Goal: Transaction & Acquisition: Purchase product/service

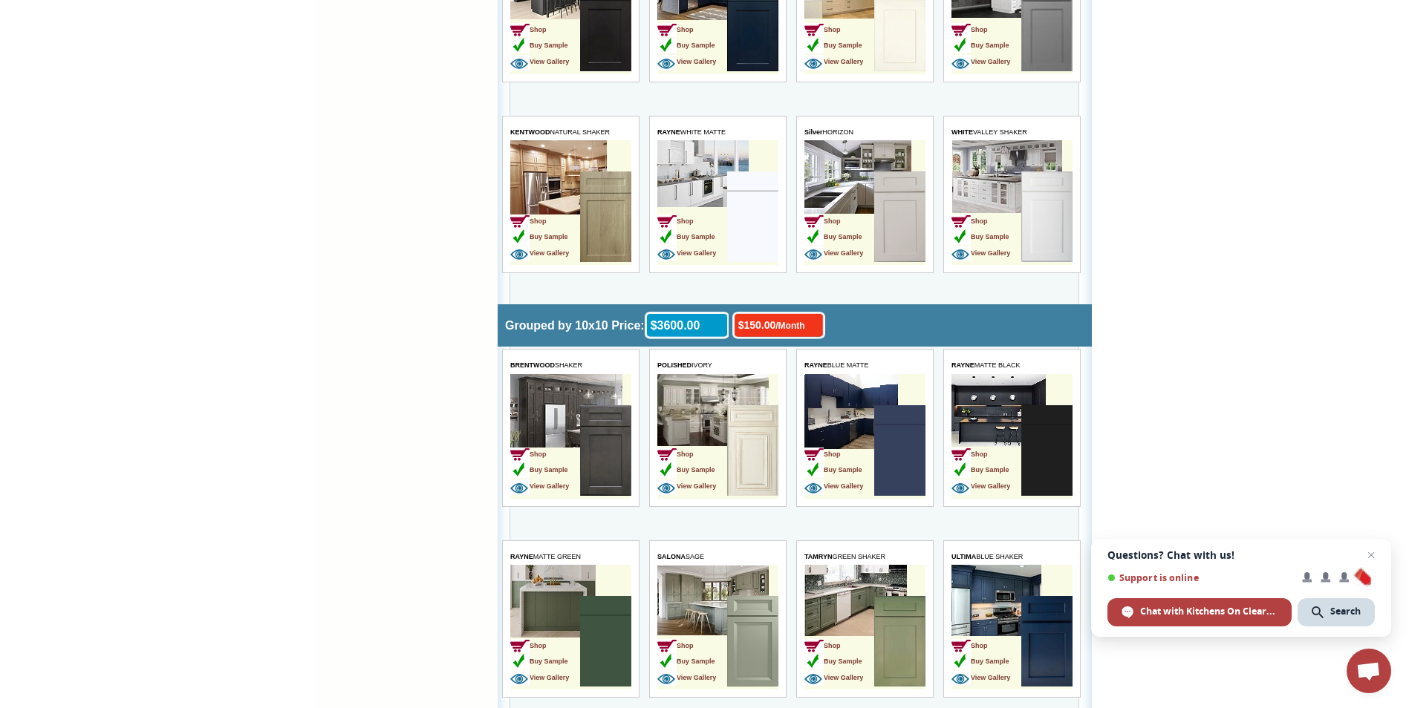
scroll to position [2896, 0]
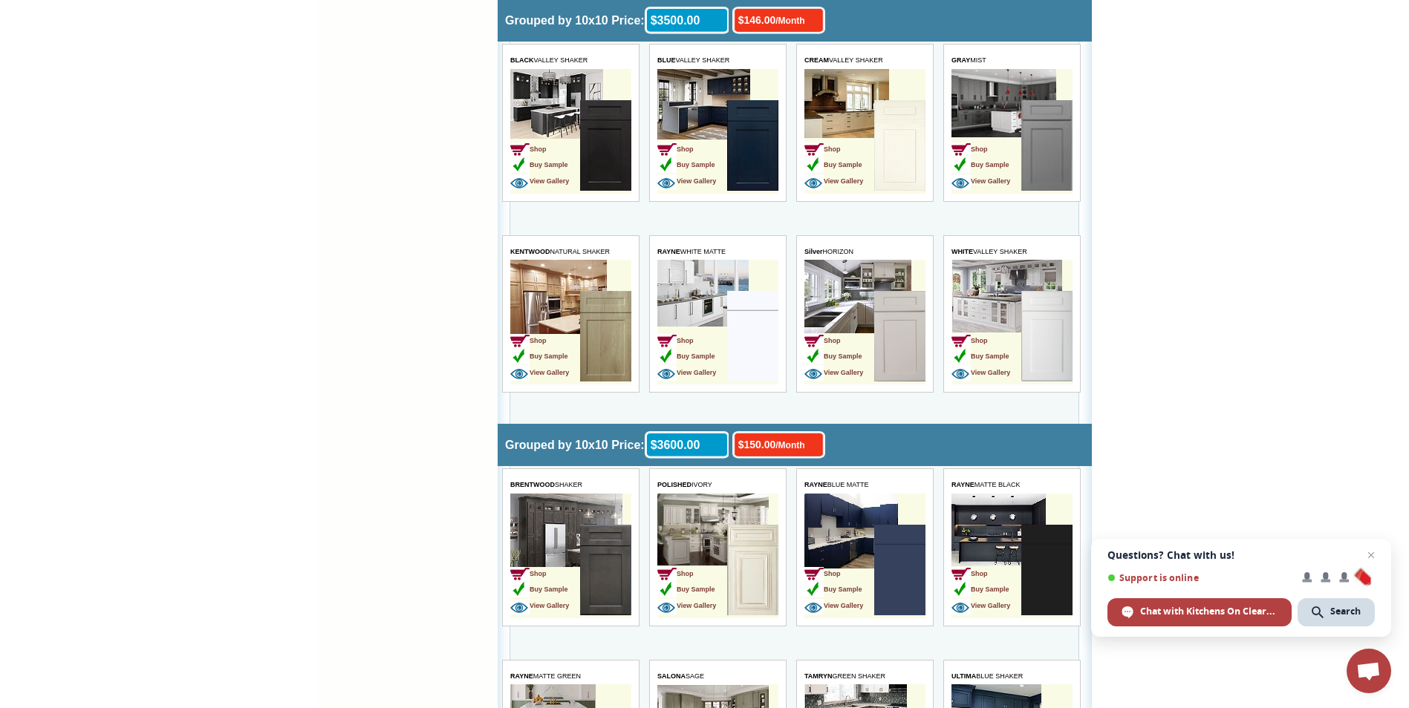
click at [738, 122] on img at bounding box center [752, 145] width 51 height 91
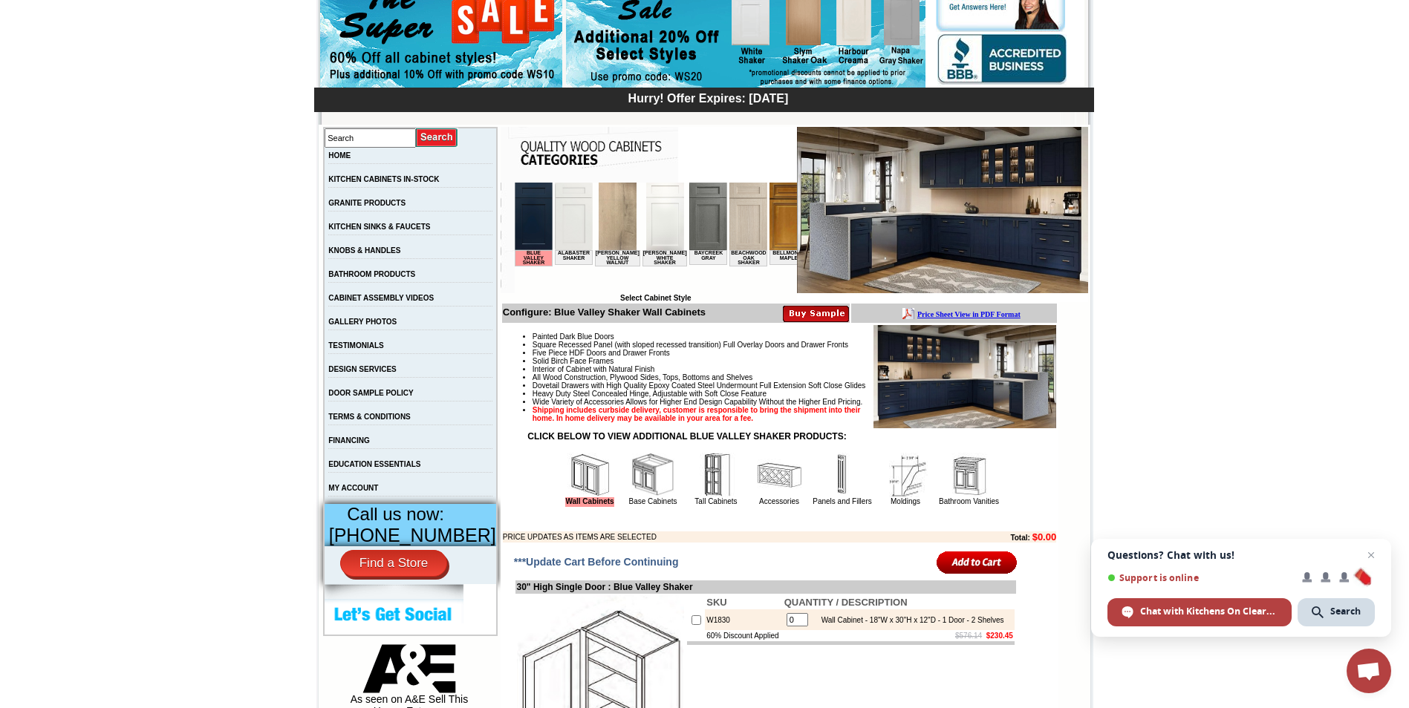
scroll to position [149, 0]
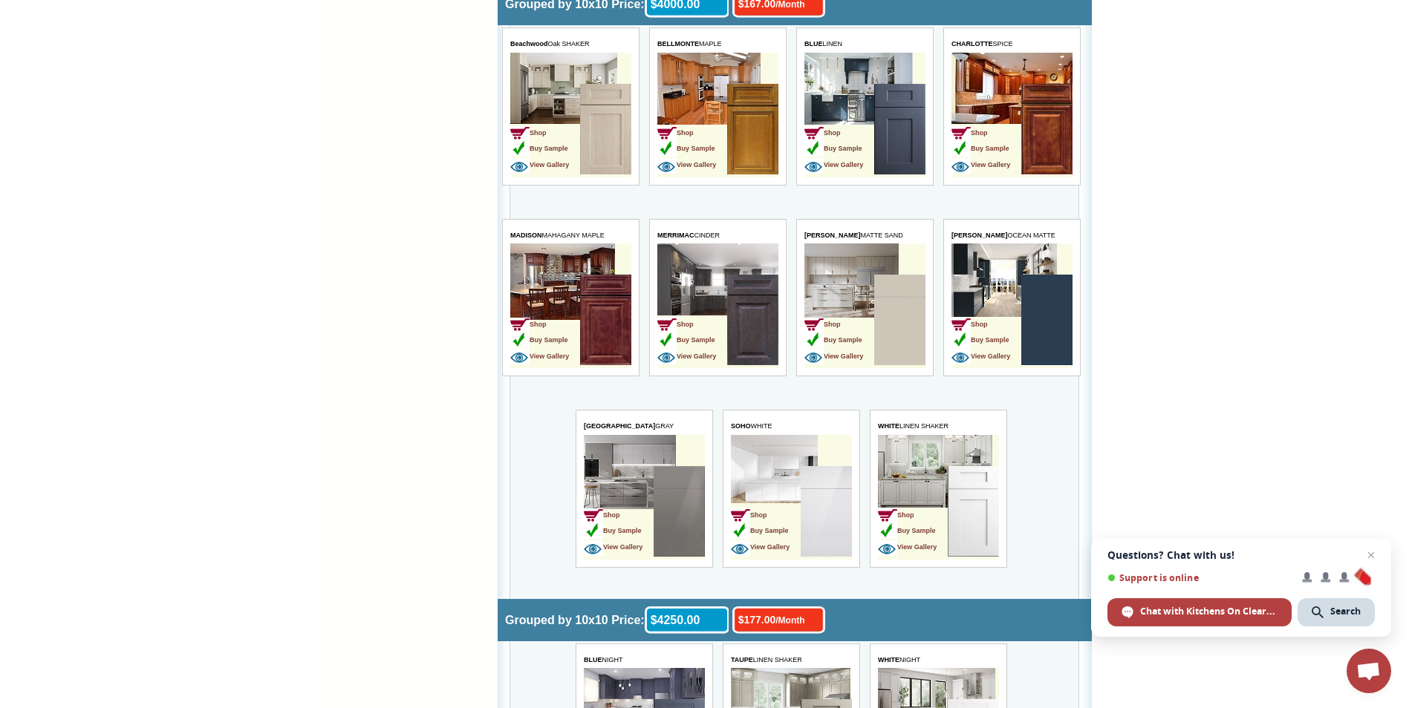
scroll to position [4158, 0]
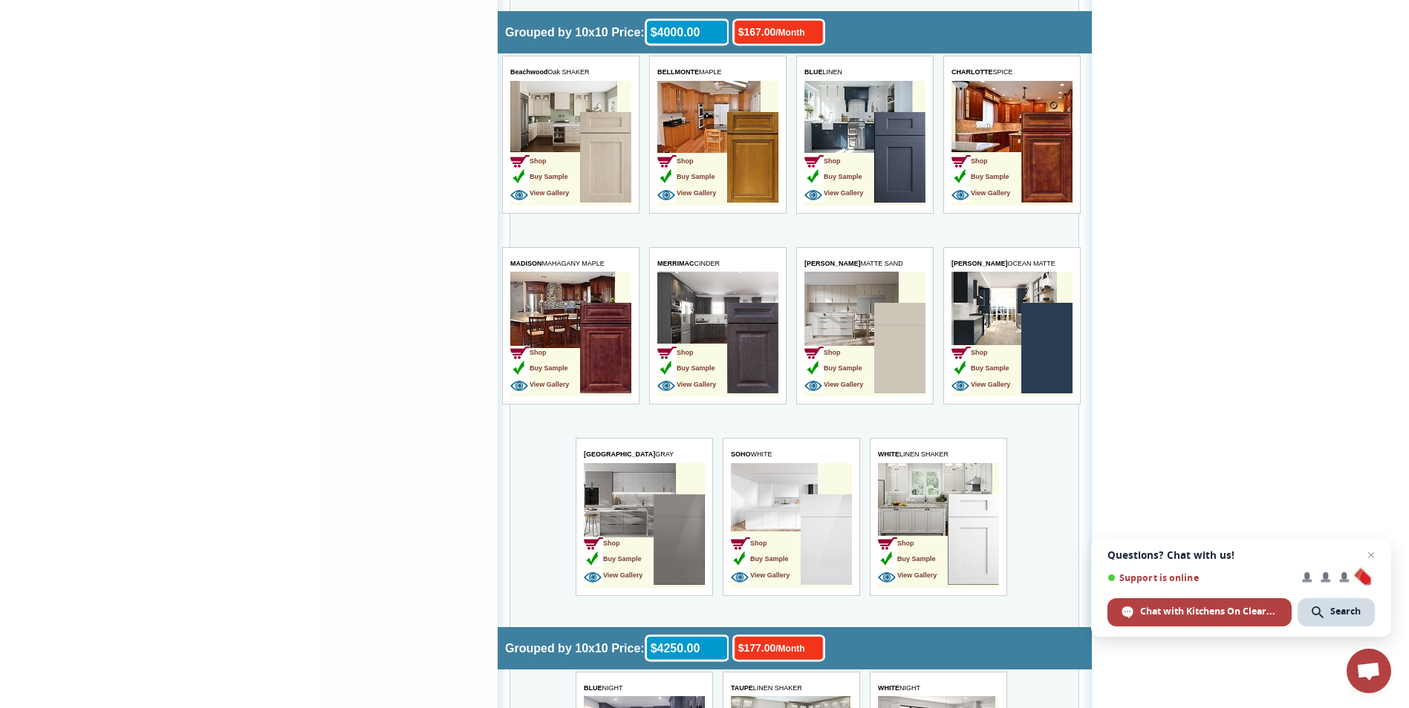
click at [1014, 322] on td "Shop Buy Sample View Gallery" at bounding box center [986, 350] width 70 height 94
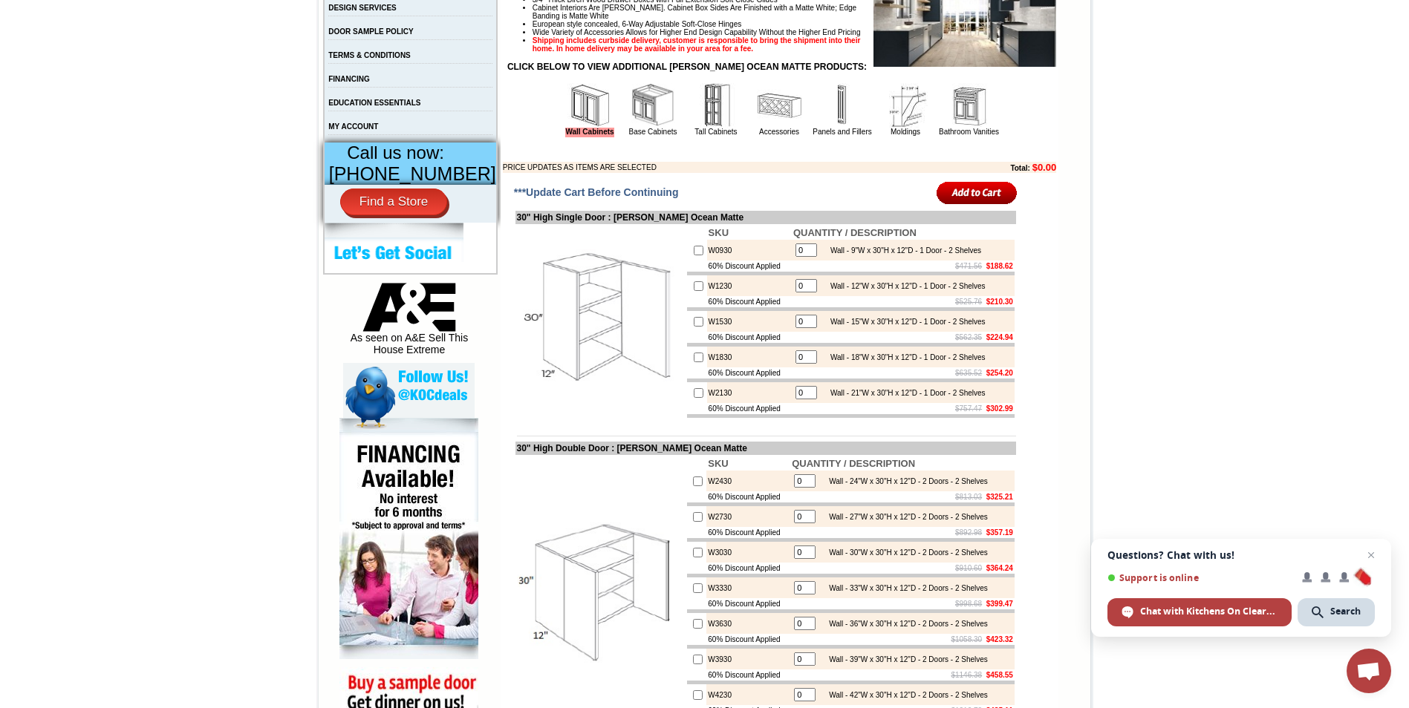
scroll to position [446, 0]
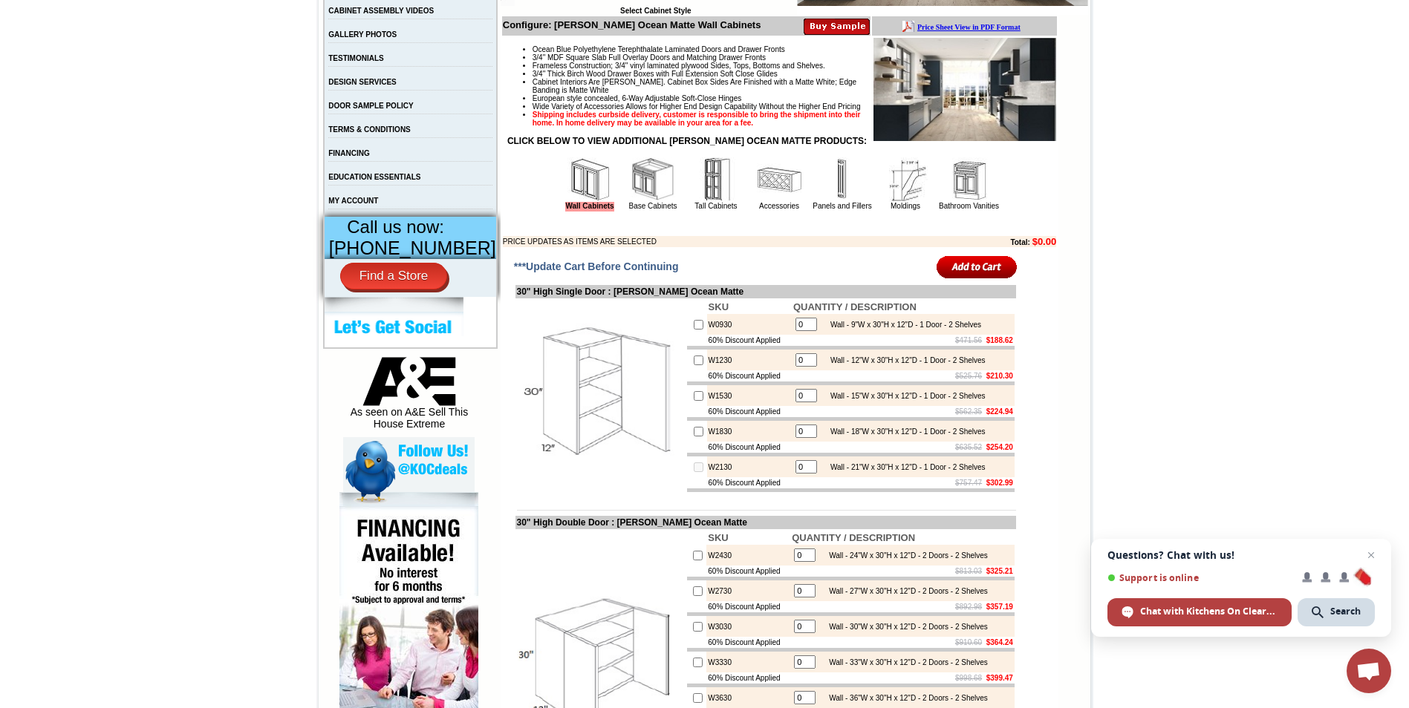
click at [795, 474] on input "0" at bounding box center [806, 466] width 22 height 13
type input "2"
checkbox input "true"
click at [970, 279] on input "image" at bounding box center [976, 267] width 81 height 25
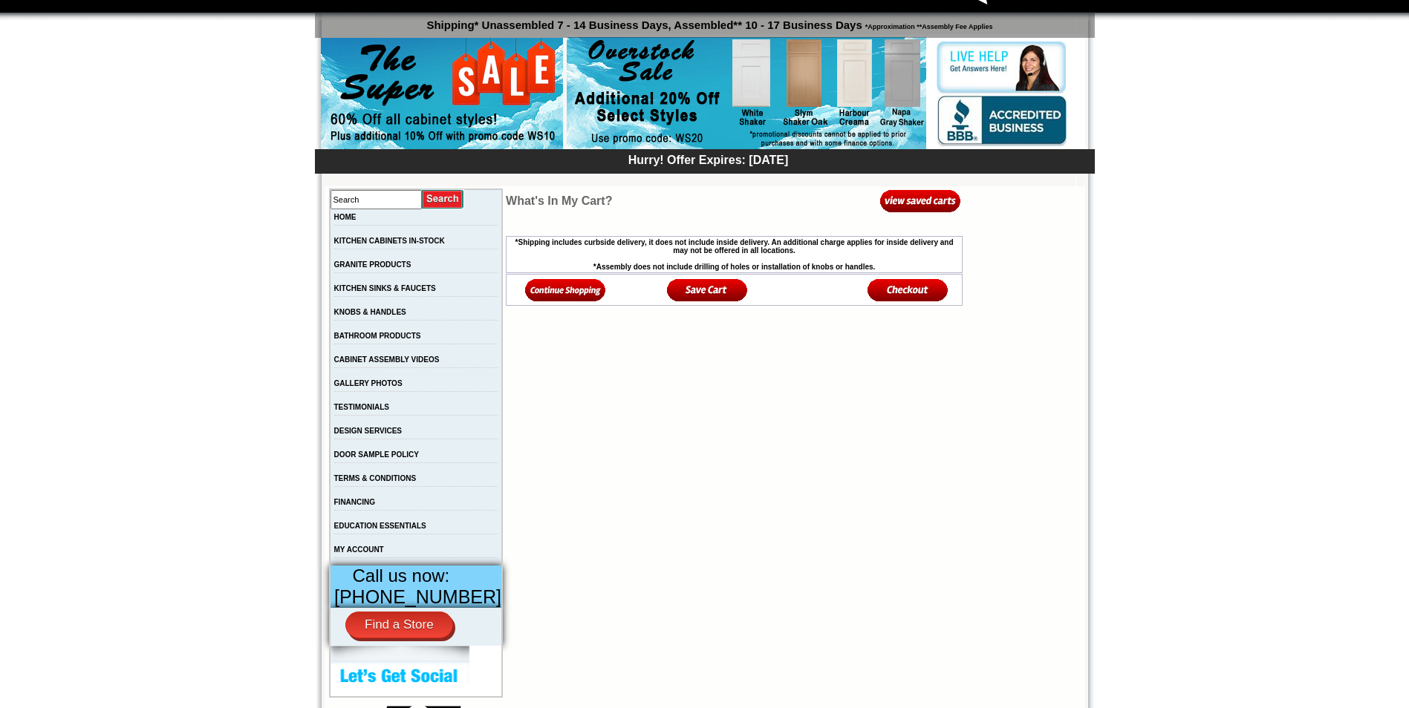
scroll to position [149, 0]
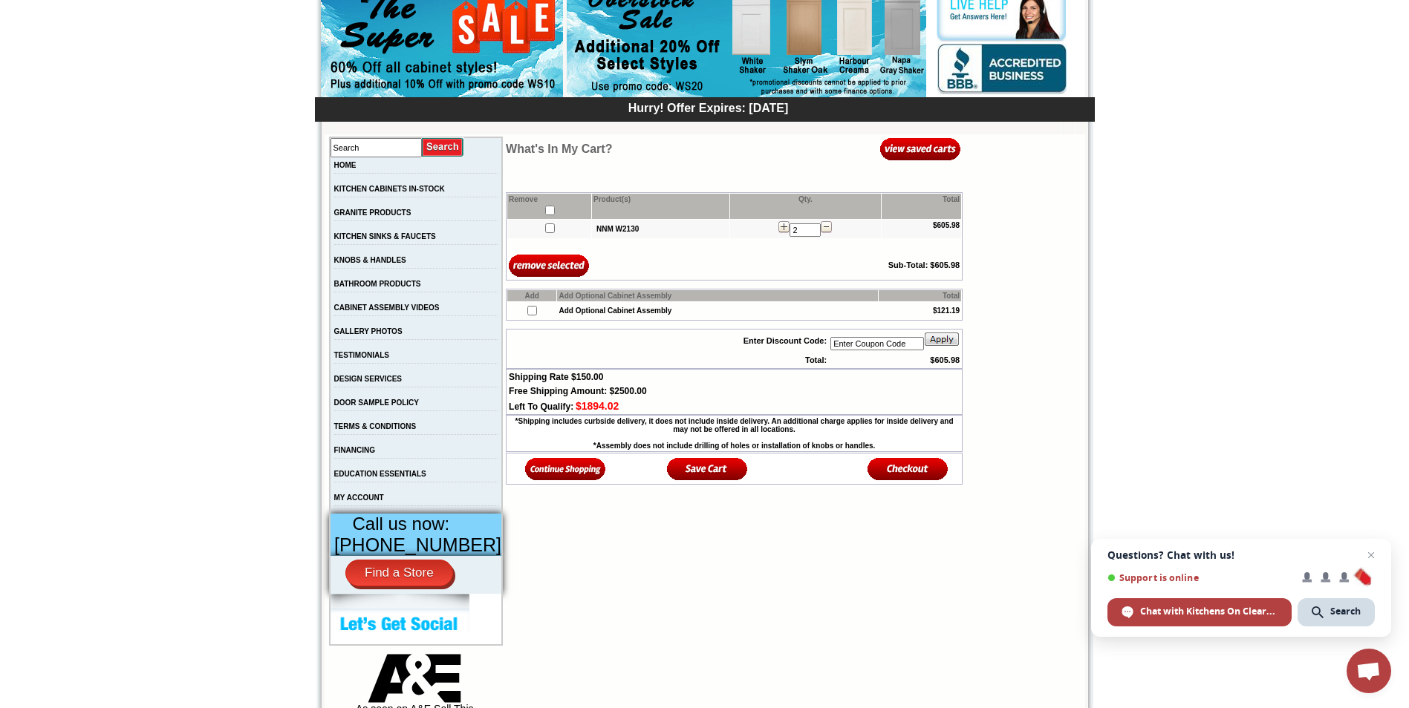
click at [563, 478] on img at bounding box center [565, 469] width 81 height 25
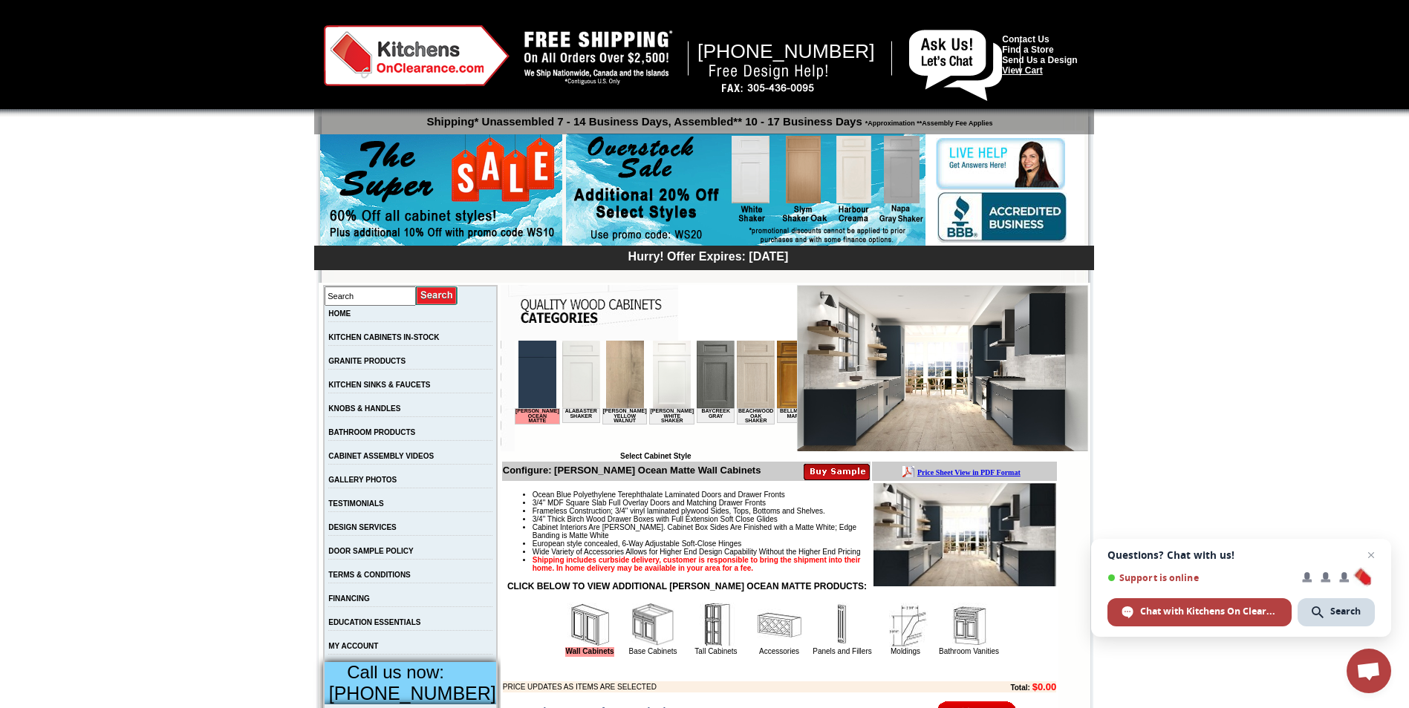
click at [1021, 76] on link "View Cart" at bounding box center [1022, 70] width 40 height 10
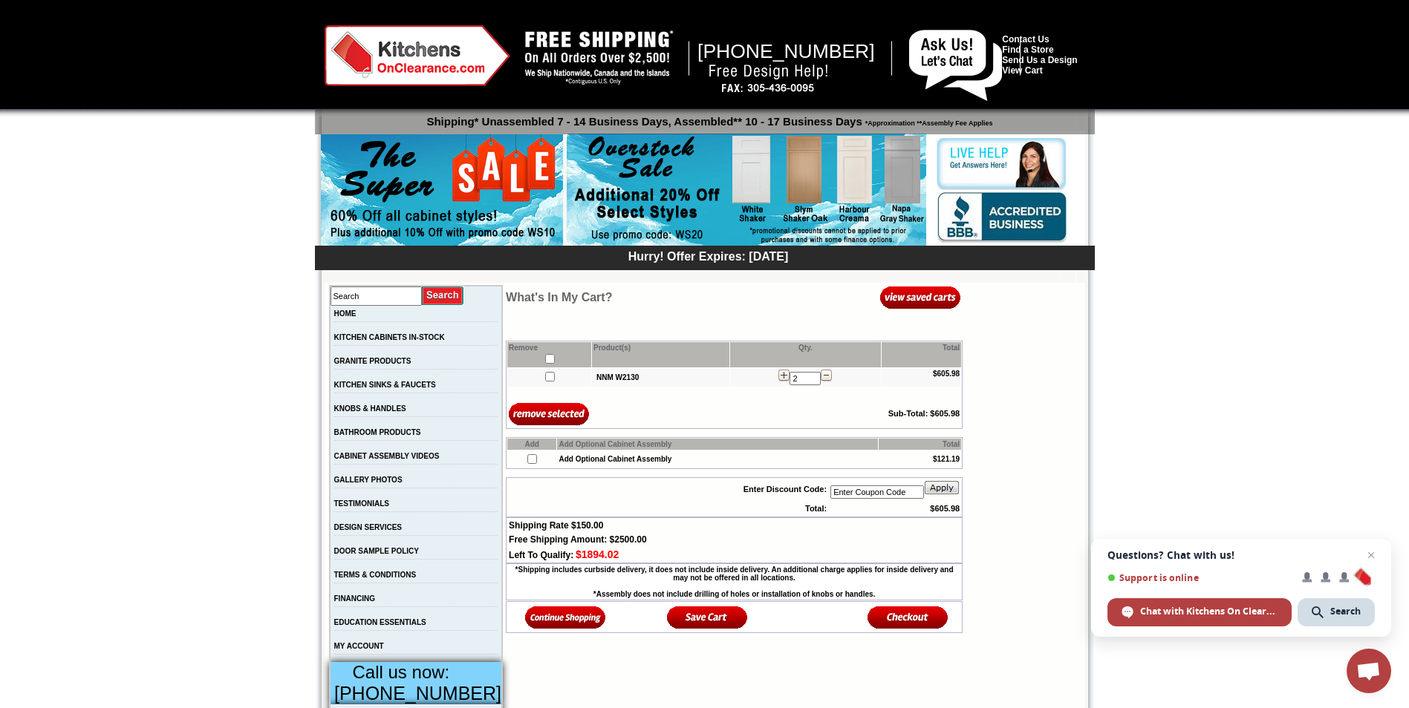
click at [548, 627] on img at bounding box center [565, 617] width 81 height 25
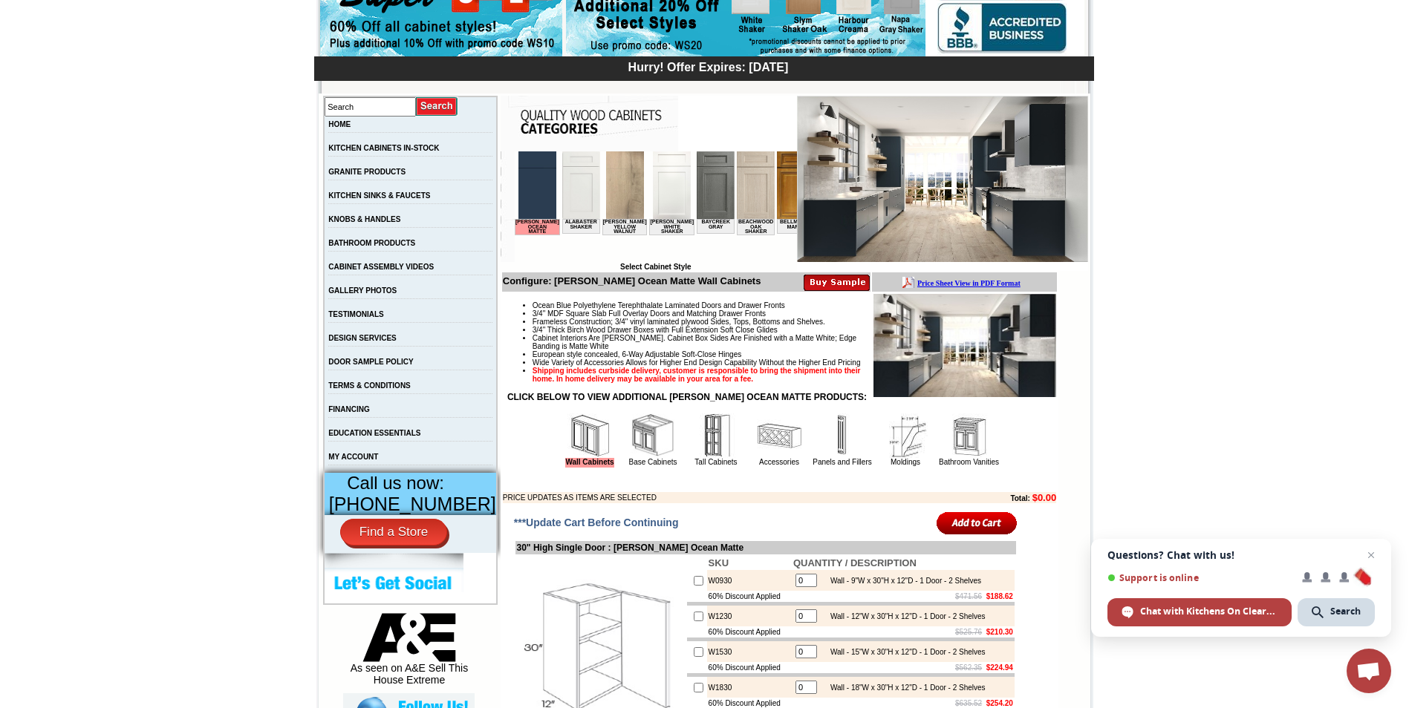
scroll to position [189, 0]
click at [630, 459] on img at bounding box center [652, 436] width 45 height 45
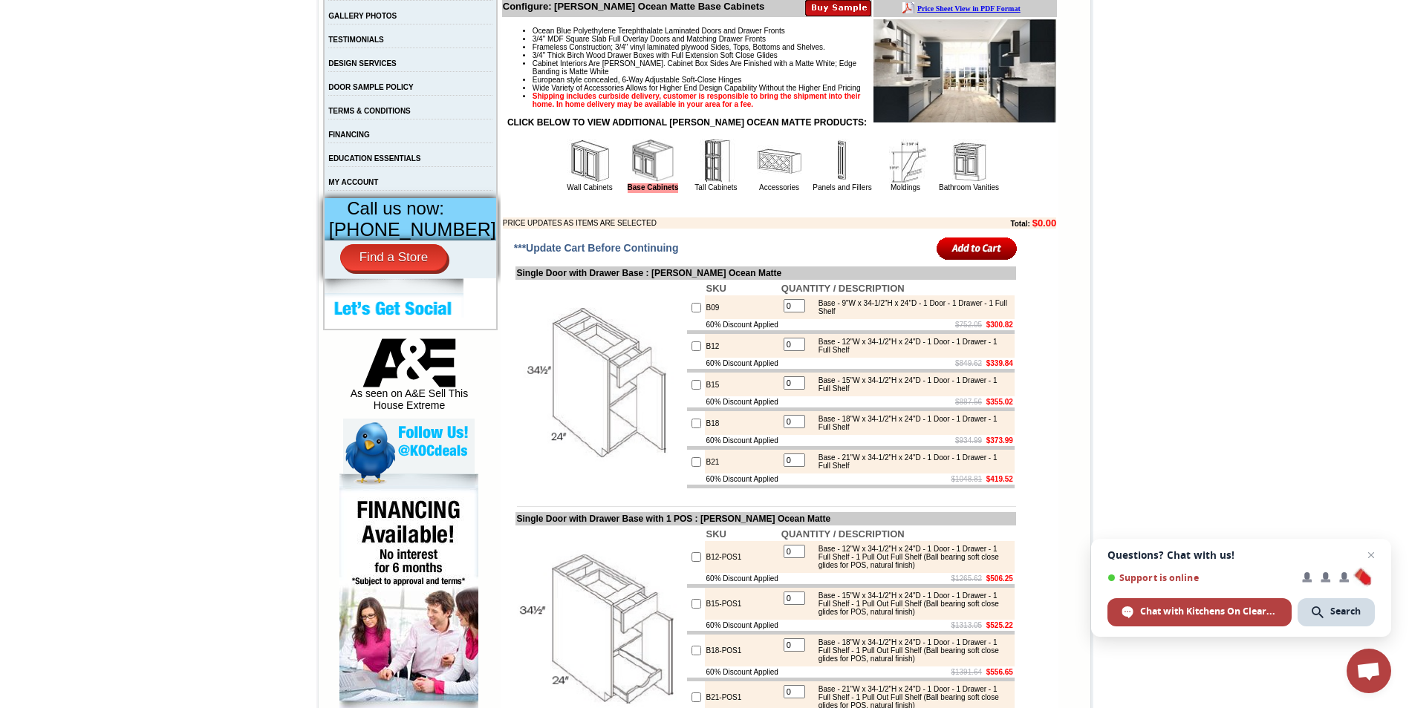
scroll to position [668, 0]
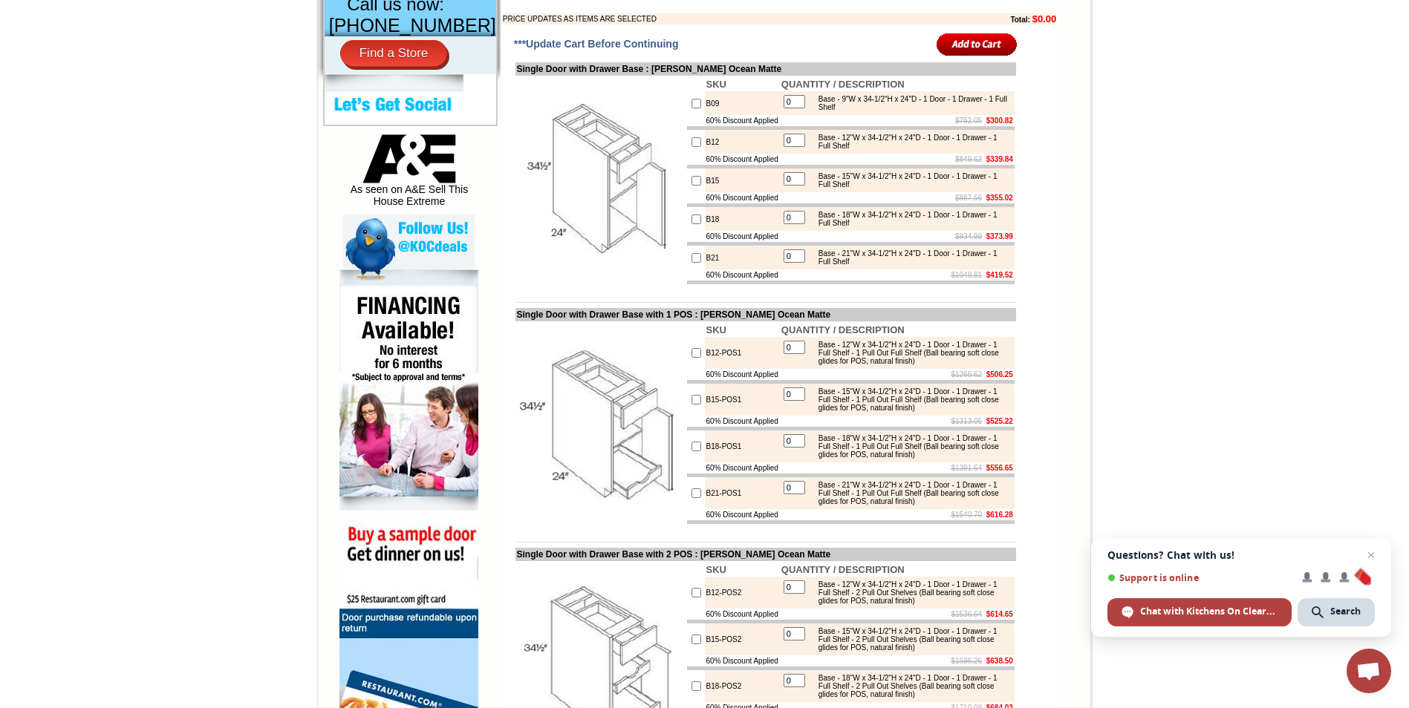
click at [798, 263] on input "0" at bounding box center [794, 255] width 22 height 13
type input "2"
checkbox input "true"
click at [983, 56] on input "image" at bounding box center [976, 44] width 81 height 25
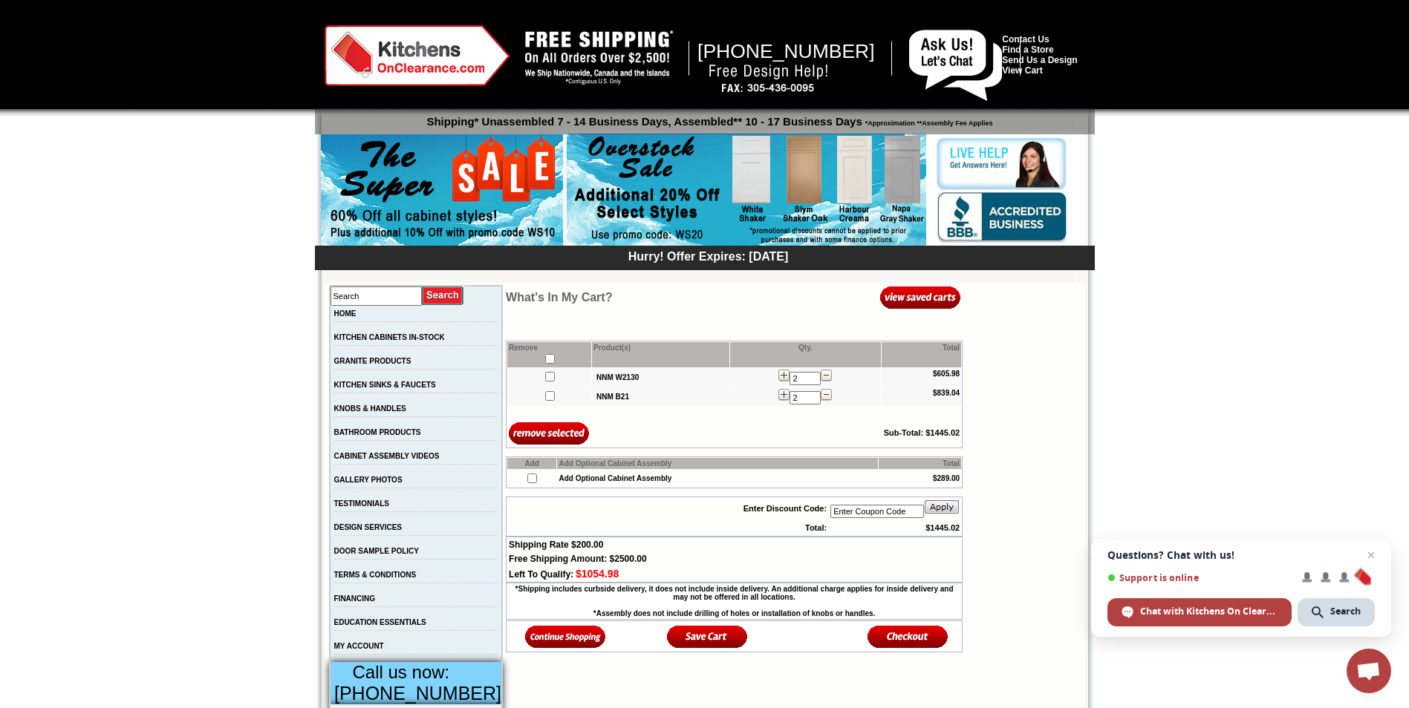
click at [547, 649] on img at bounding box center [565, 636] width 81 height 25
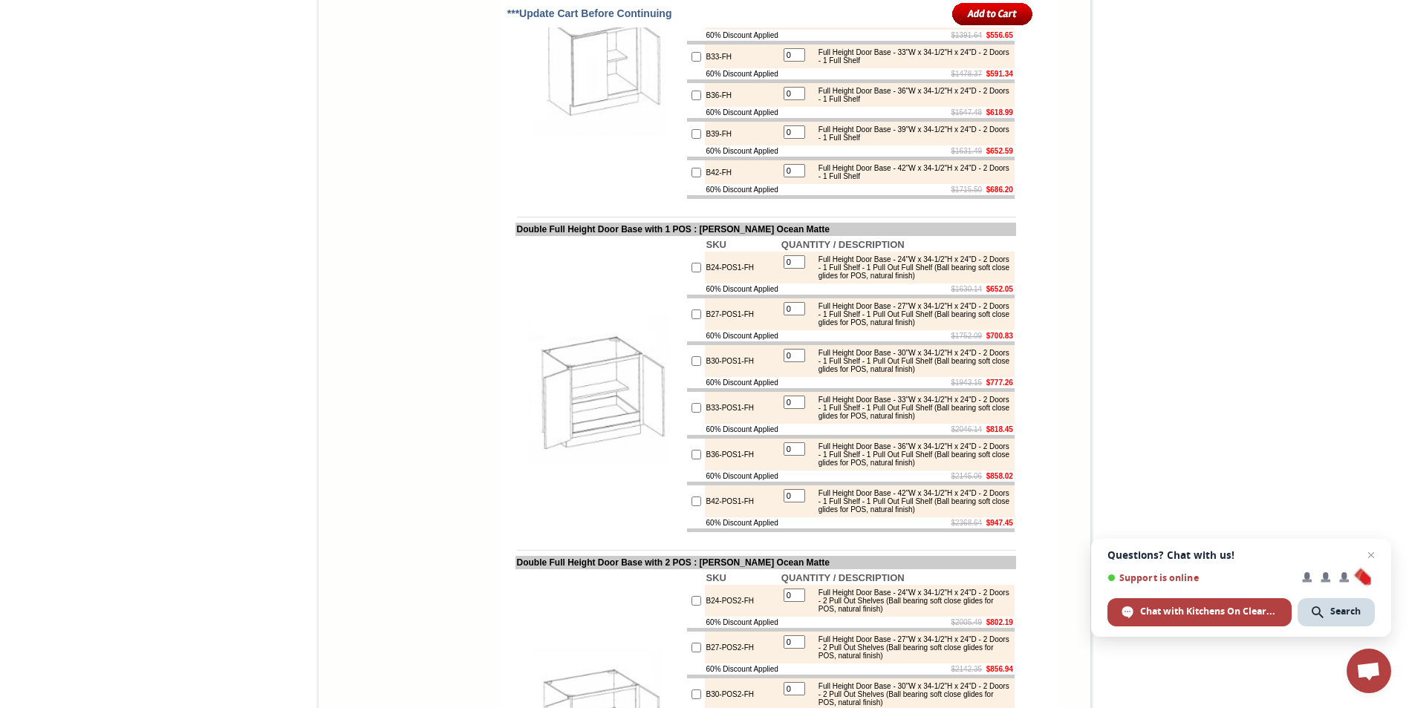
scroll to position [3416, 0]
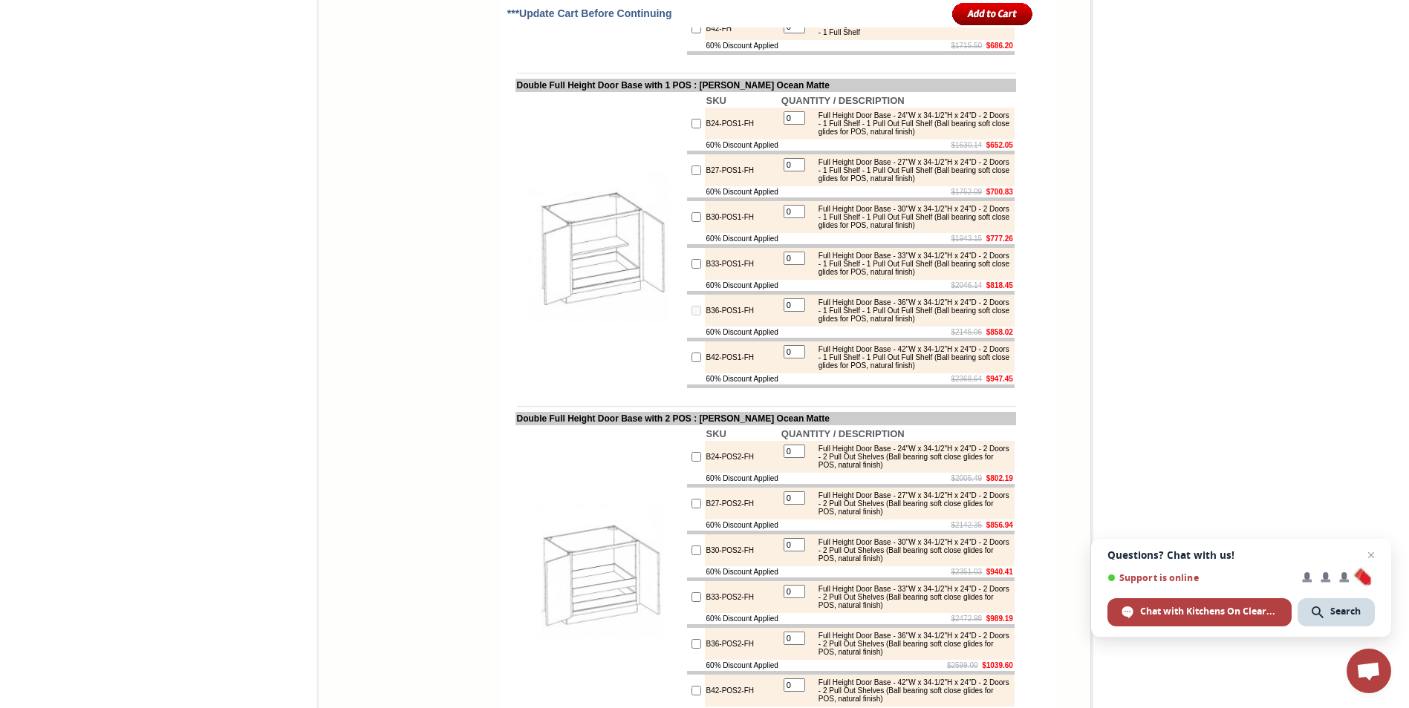
click at [786, 312] on input "0" at bounding box center [794, 304] width 22 height 13
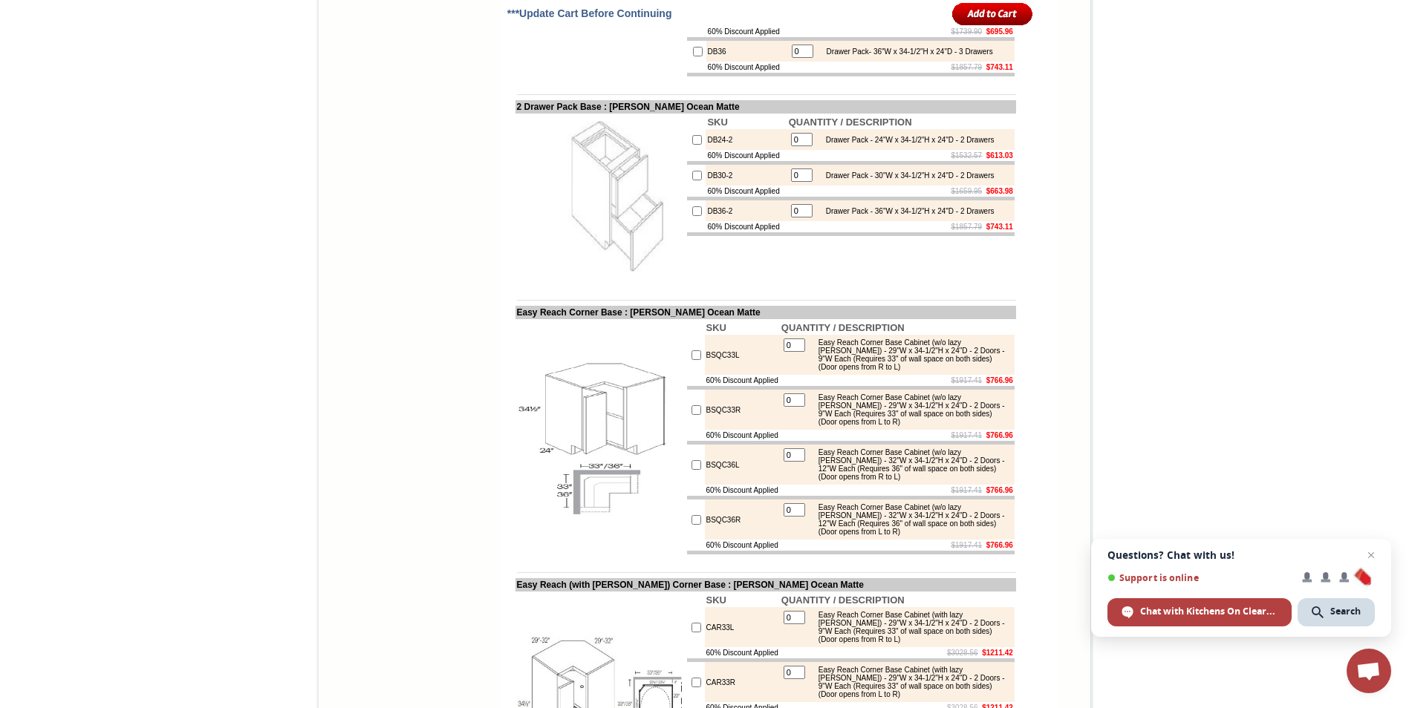
scroll to position [5717, 0]
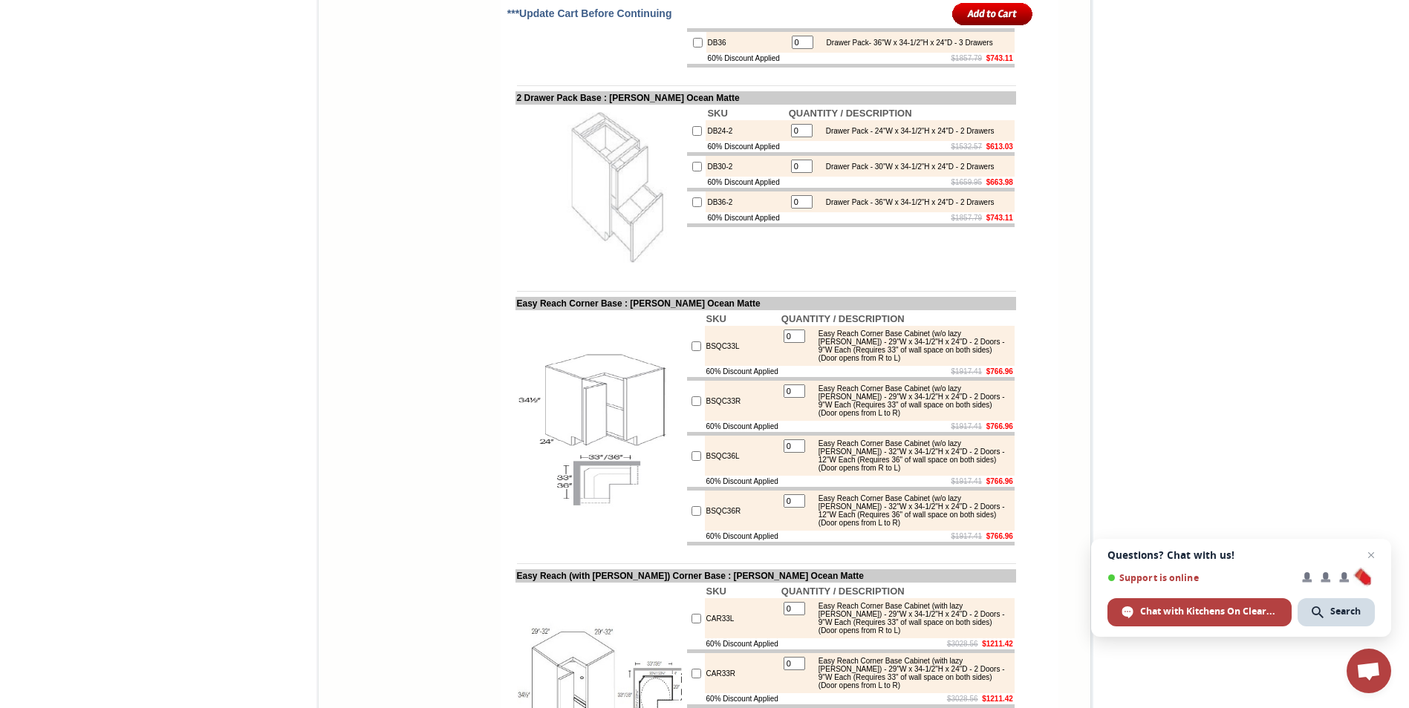
type input "1"
checkbox input "true"
click at [792, 49] on input "0" at bounding box center [803, 42] width 22 height 13
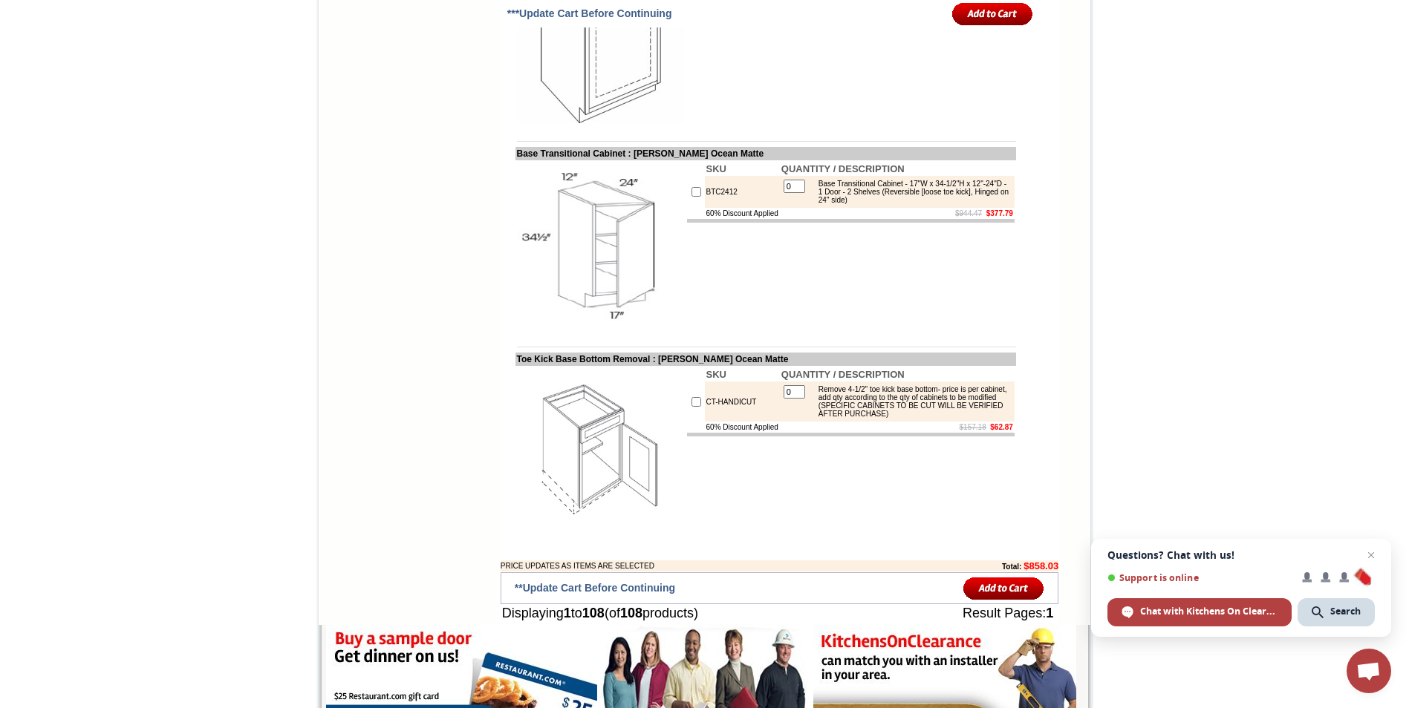
scroll to position [7499, 0]
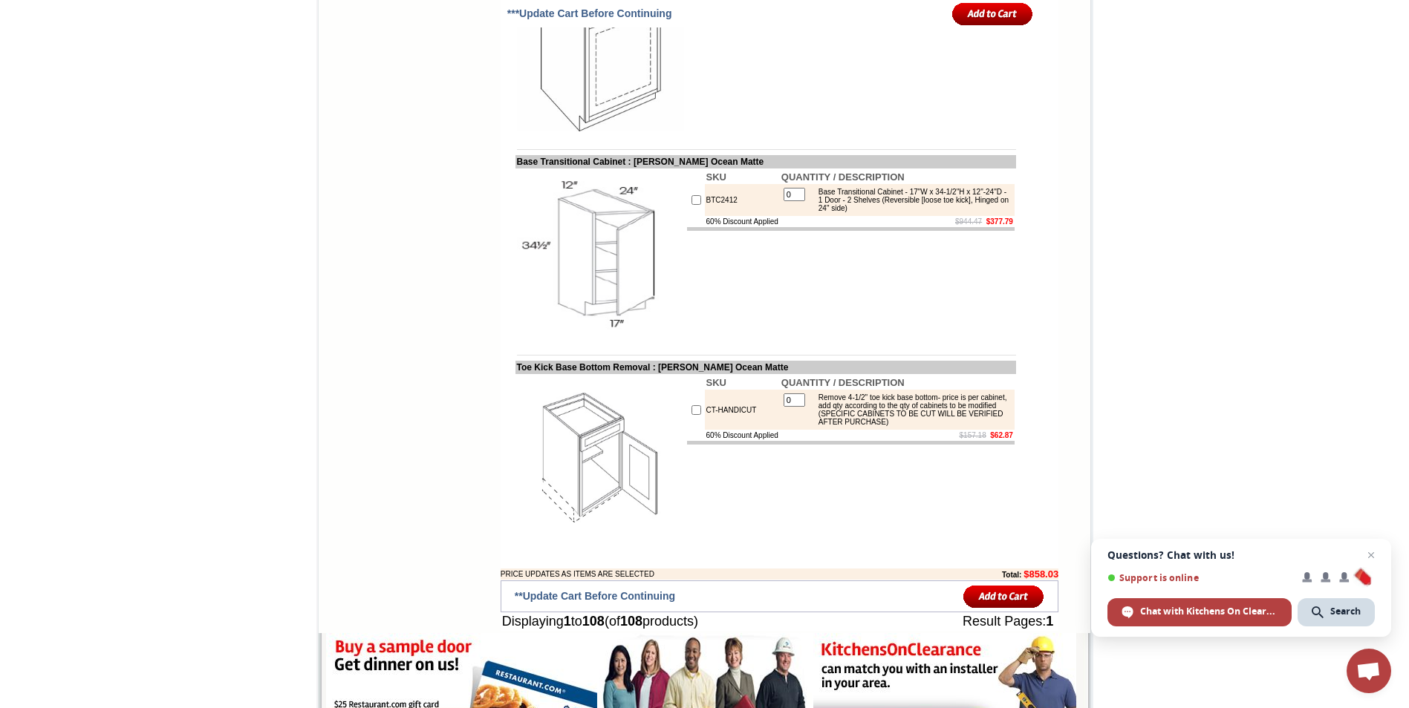
type input "1"
checkbox input "true"
type input "1"
checkbox input "true"
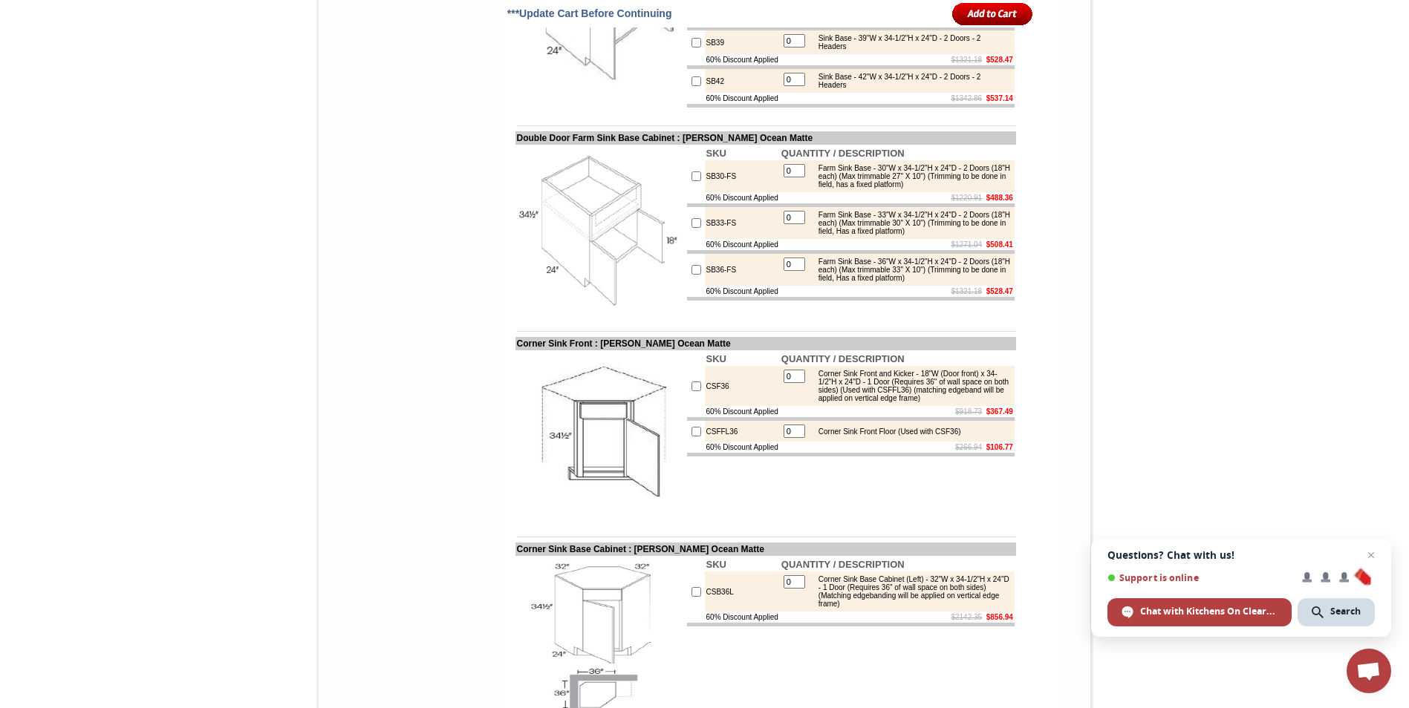
scroll to position [4455, 0]
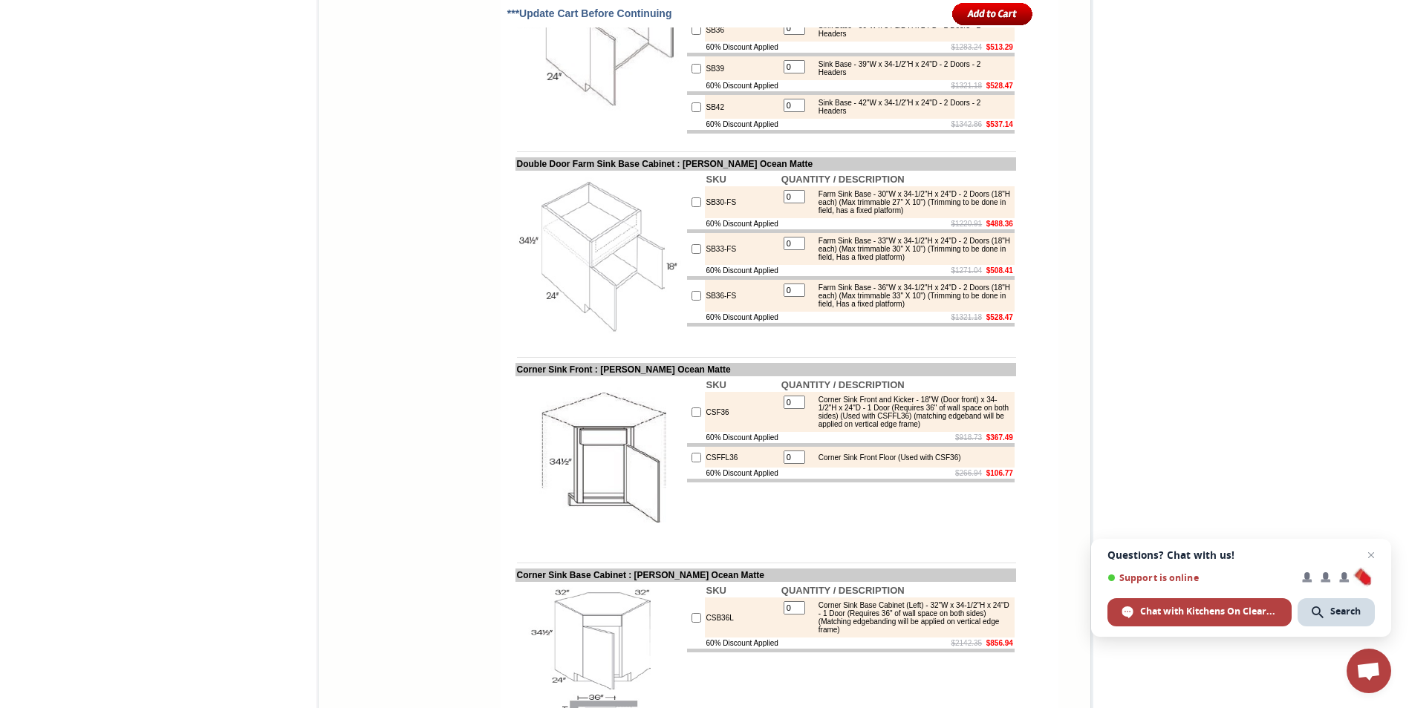
type input "1"
checkbox input "true"
click at [783, 74] on input "0" at bounding box center [794, 66] width 22 height 13
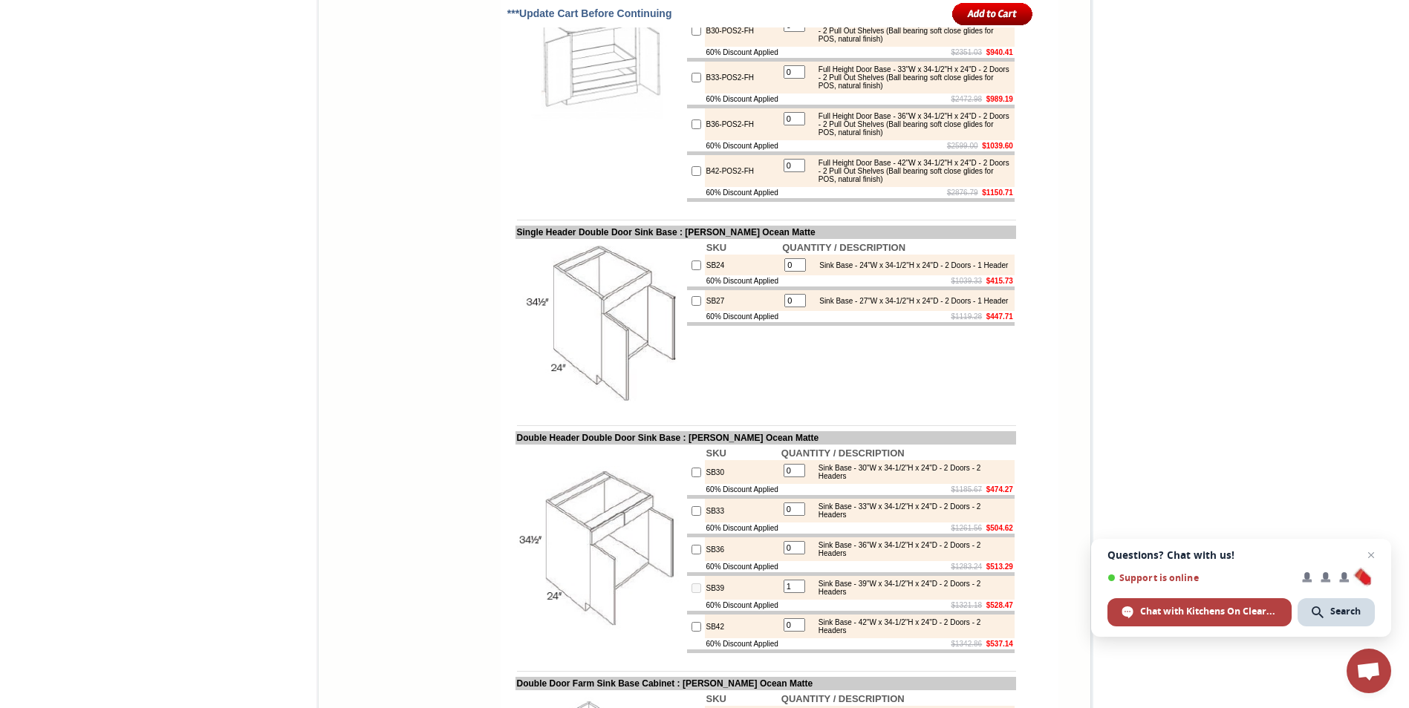
scroll to position [3713, 0]
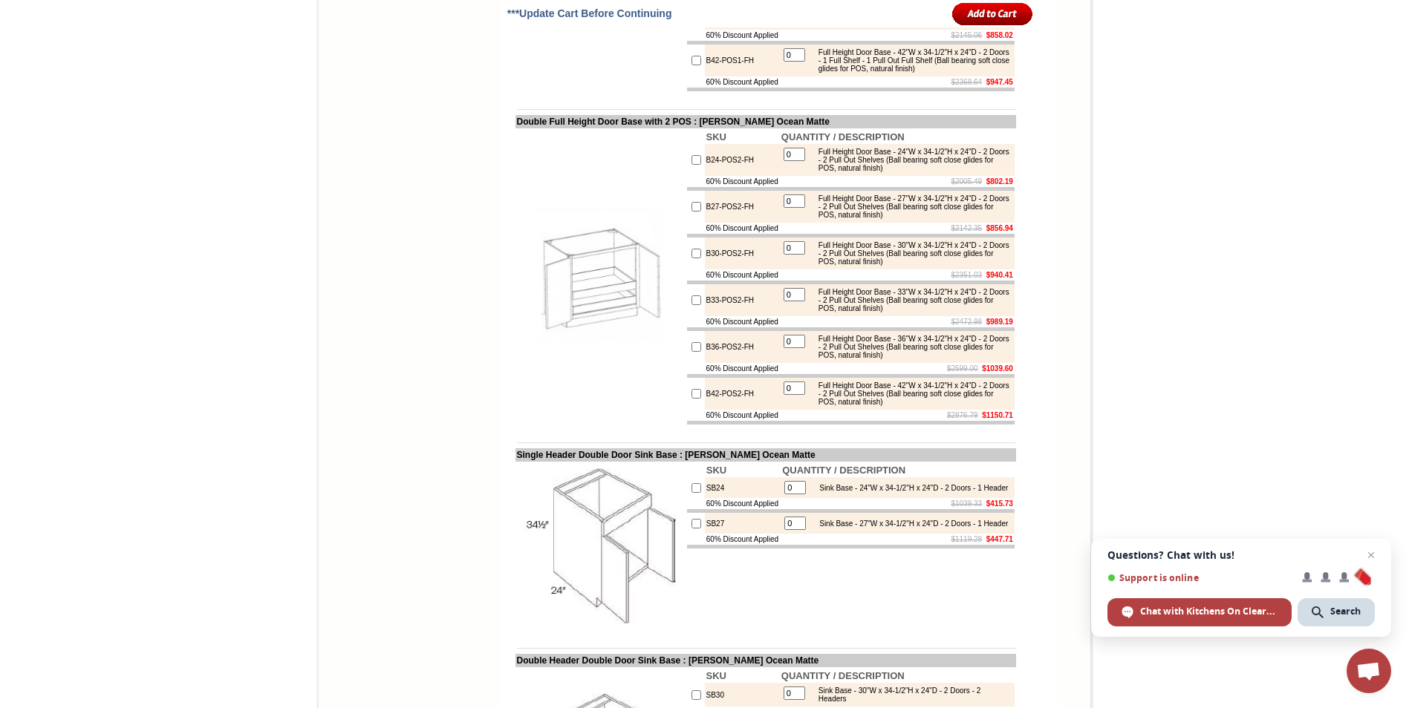
type input "1"
checkbox input "true"
click at [1005, 16] on input "image" at bounding box center [992, 13] width 81 height 25
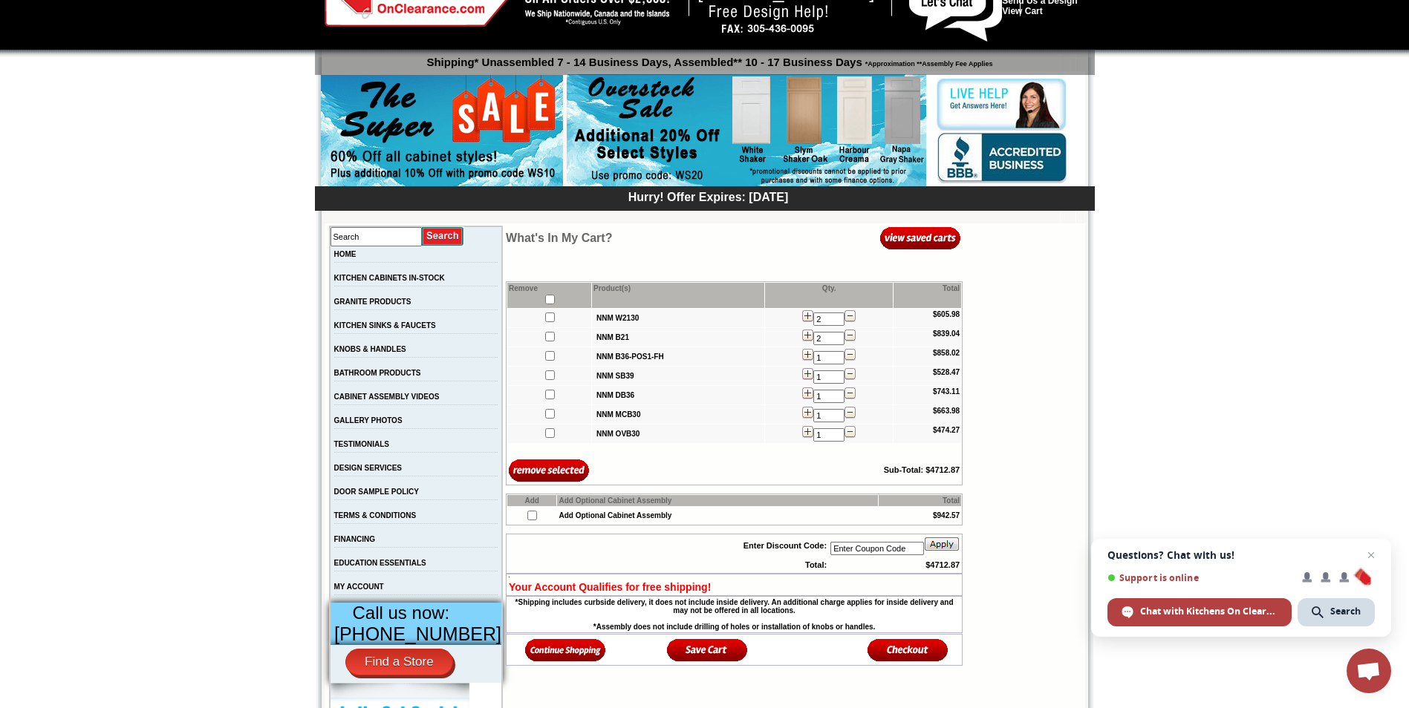
scroll to position [149, 0]
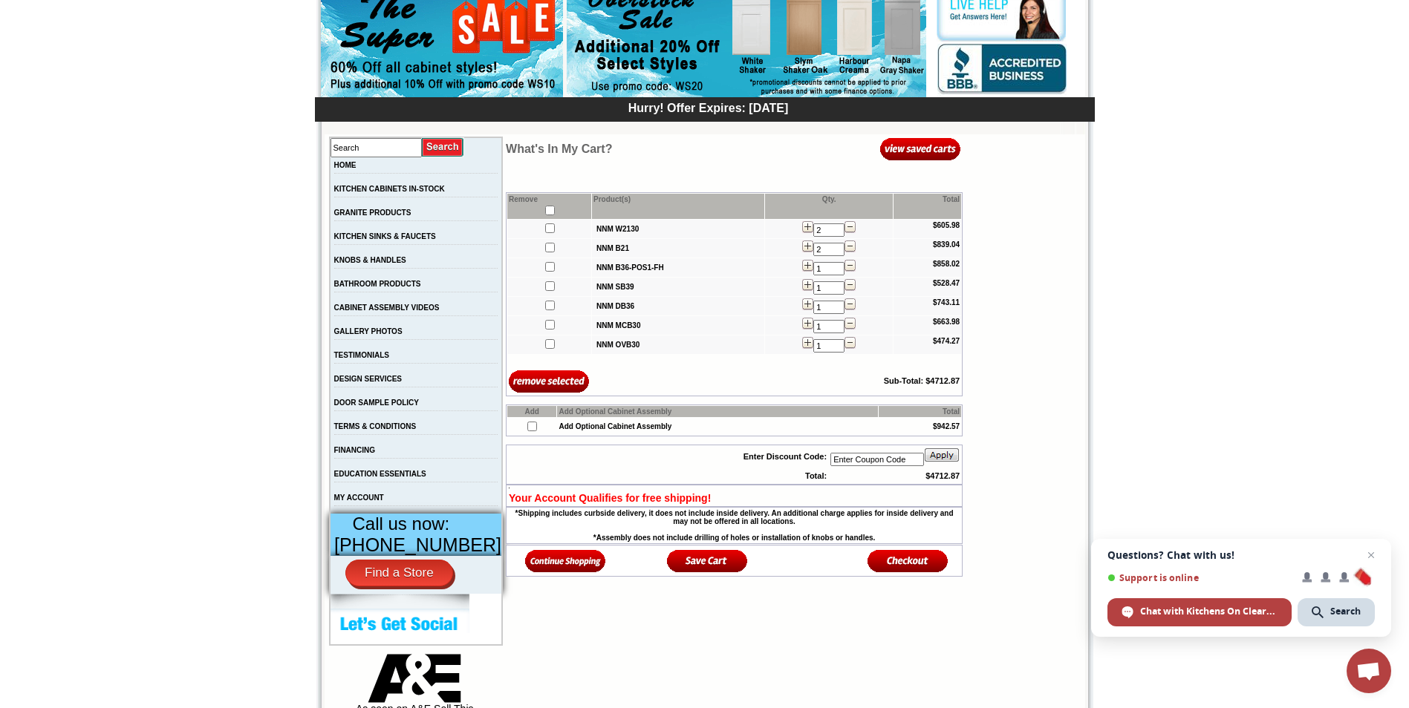
click at [563, 571] on img at bounding box center [565, 561] width 81 height 25
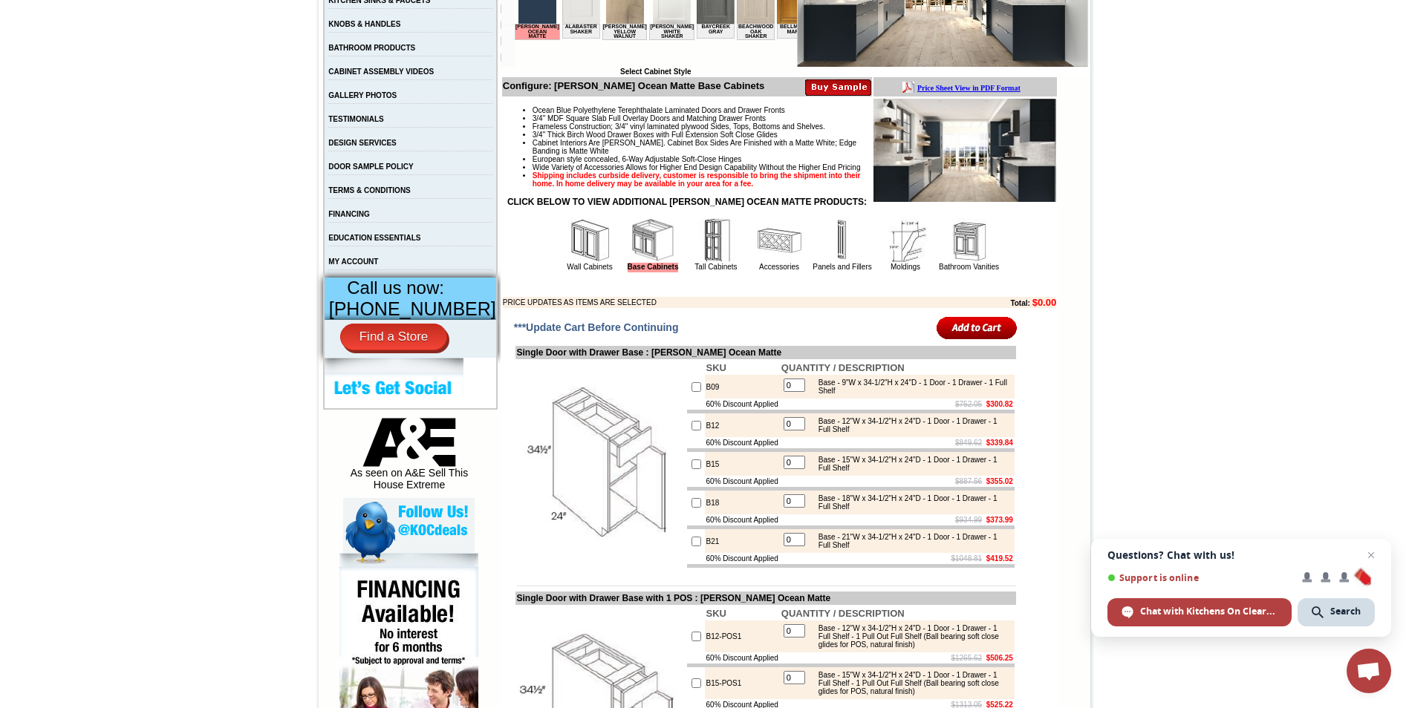
scroll to position [446, 0]
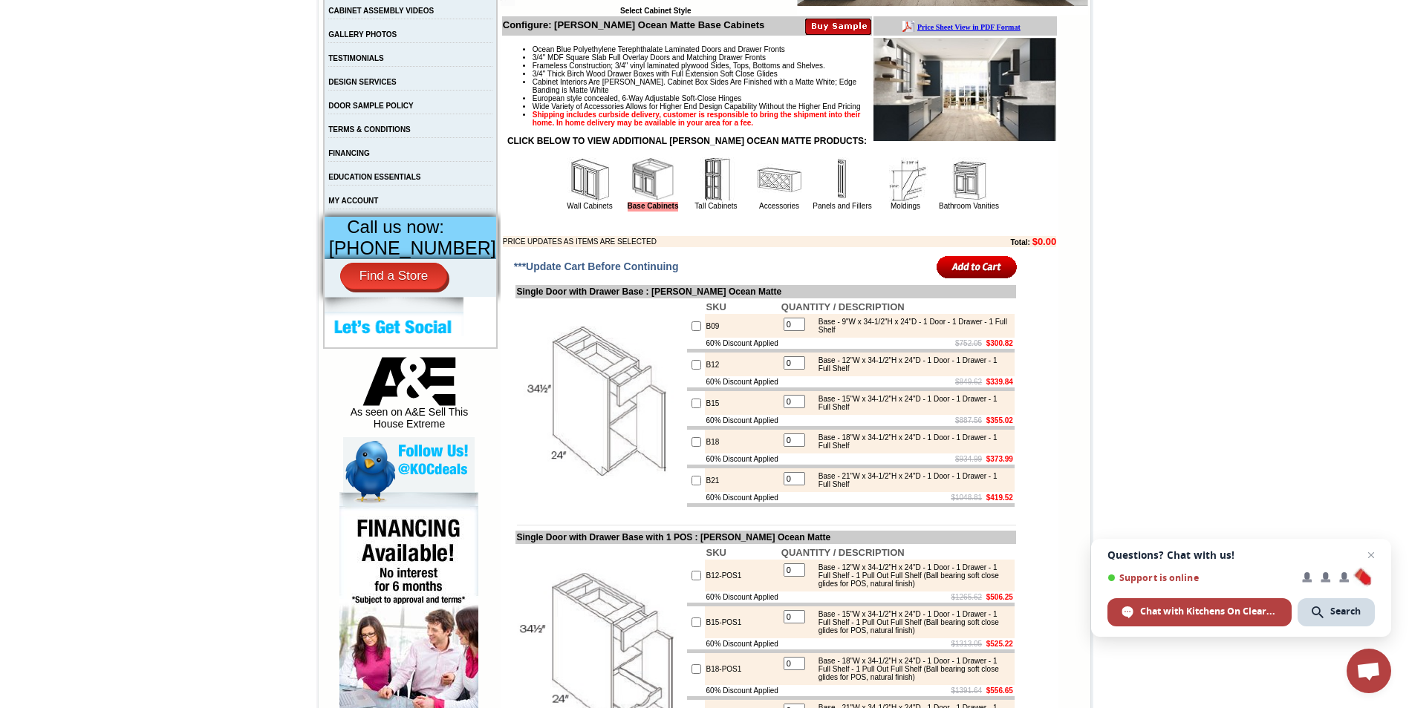
click at [774, 192] on img at bounding box center [779, 179] width 45 height 45
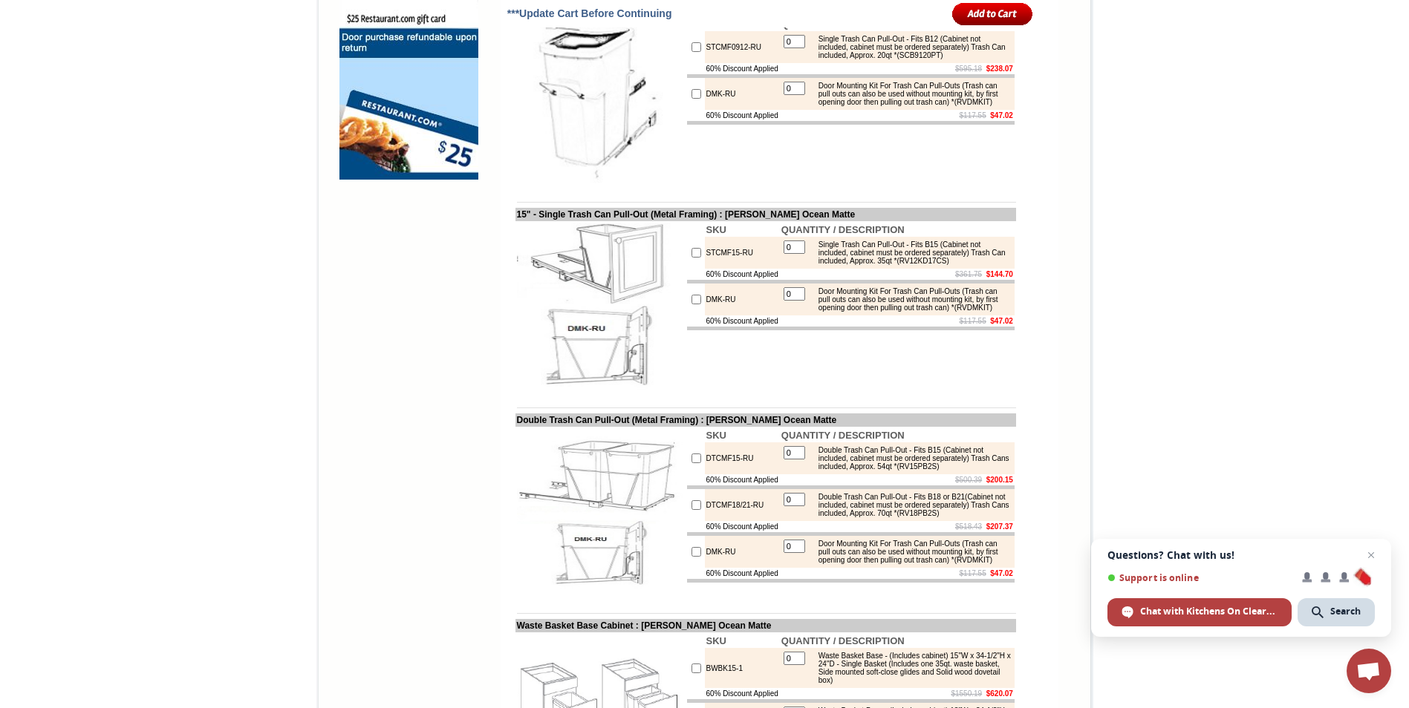
scroll to position [1262, 0]
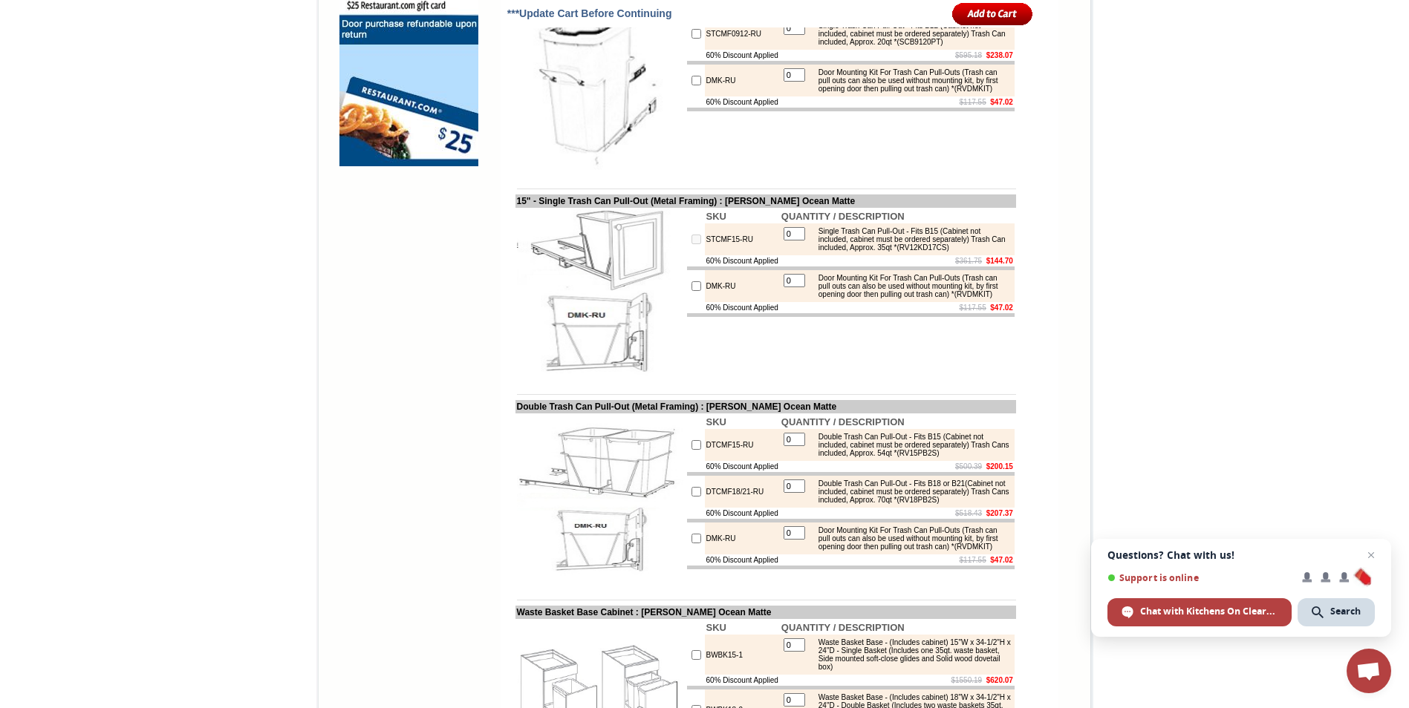
click at [801, 241] on input "0" at bounding box center [794, 233] width 22 height 13
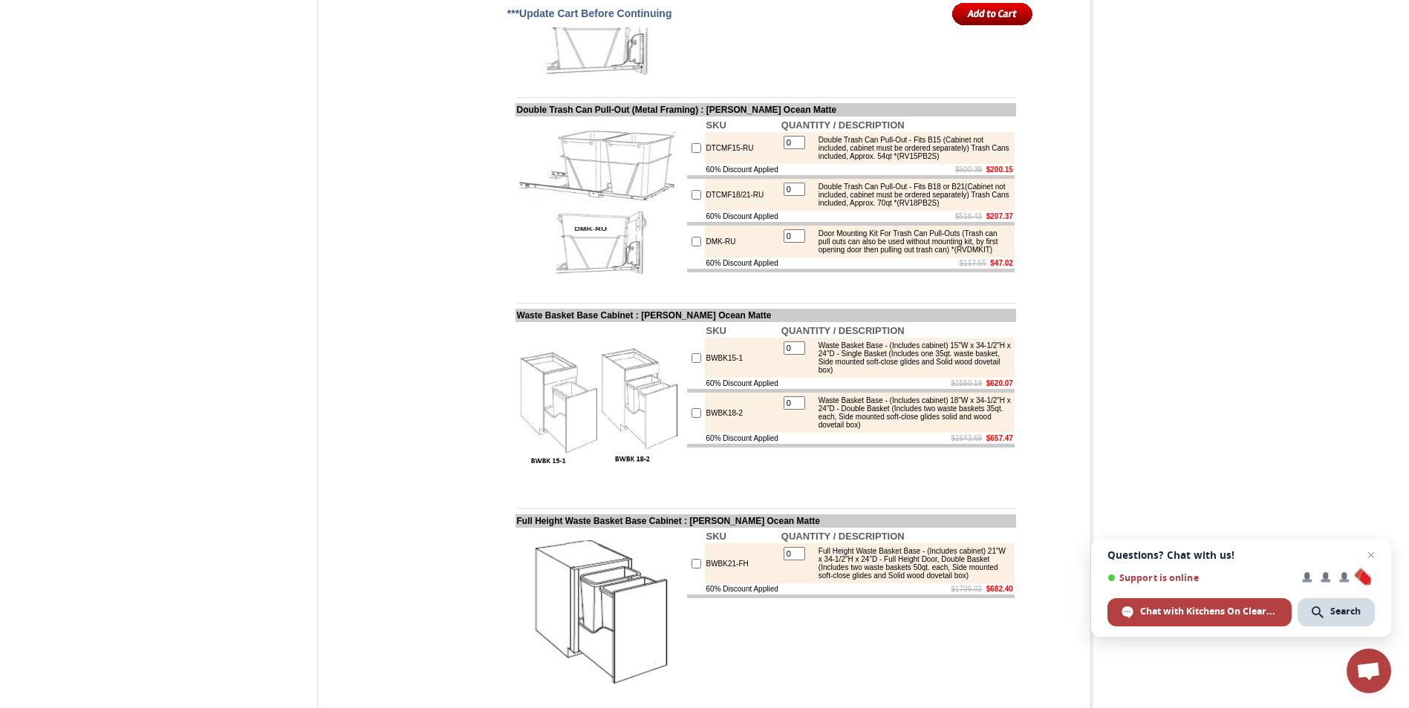
scroll to position [1485, 0]
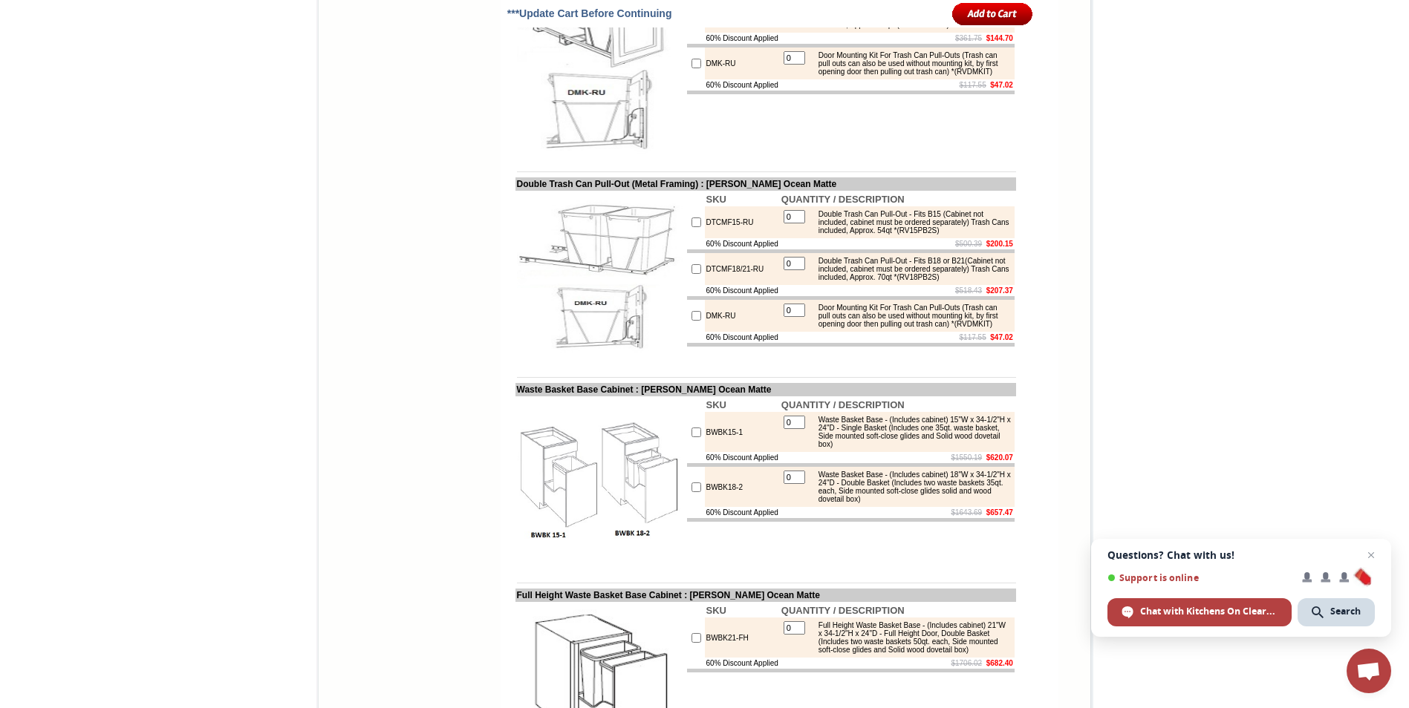
type input "1"
checkbox input "true"
click at [794, 65] on input "0" at bounding box center [794, 57] width 22 height 13
type input "1"
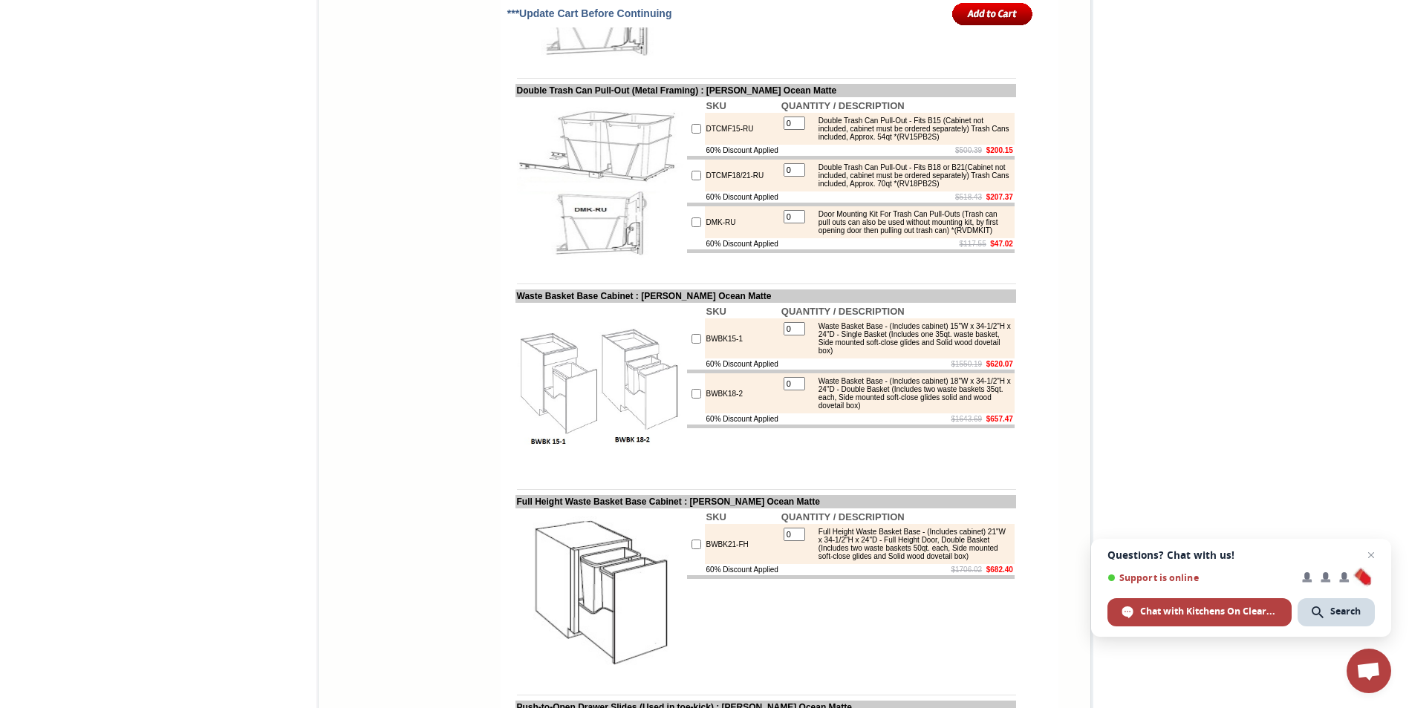
scroll to position [1782, 0]
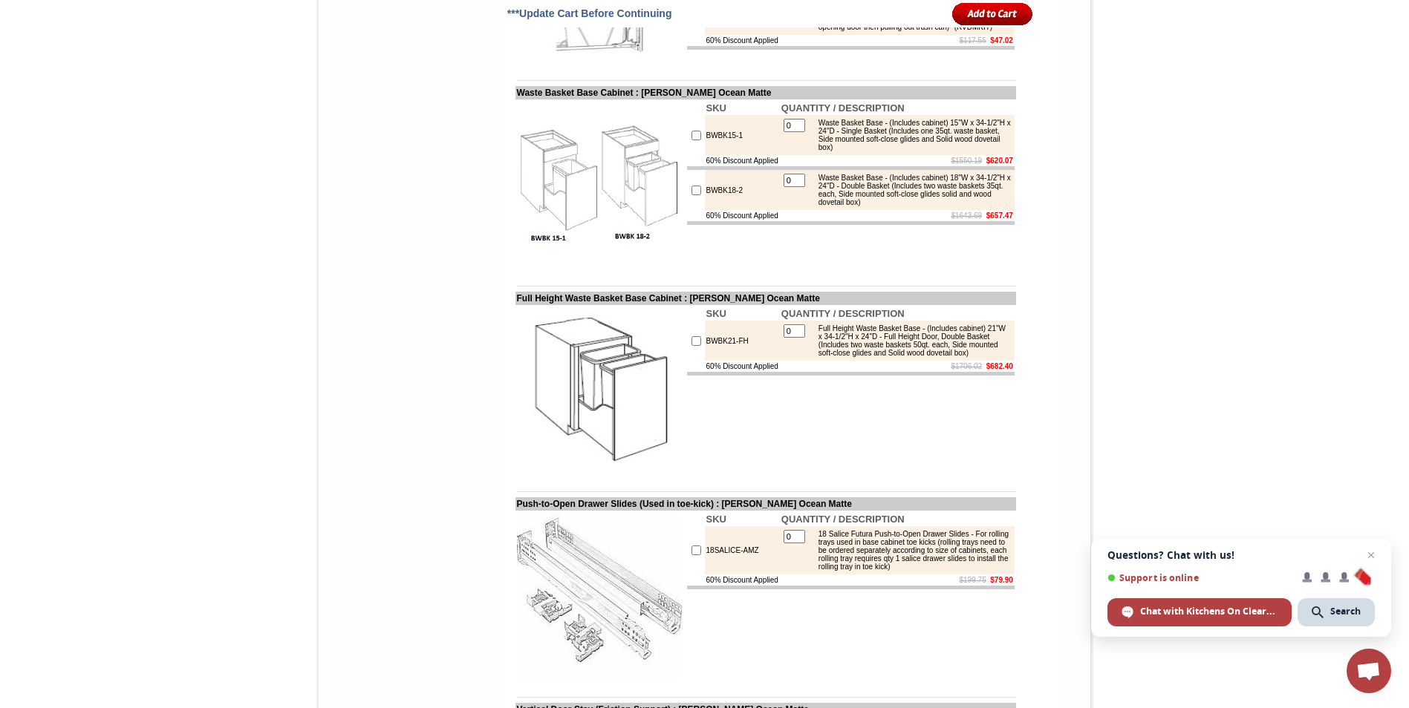
checkbox input "true"
click at [797, 132] on input "0" at bounding box center [794, 125] width 22 height 13
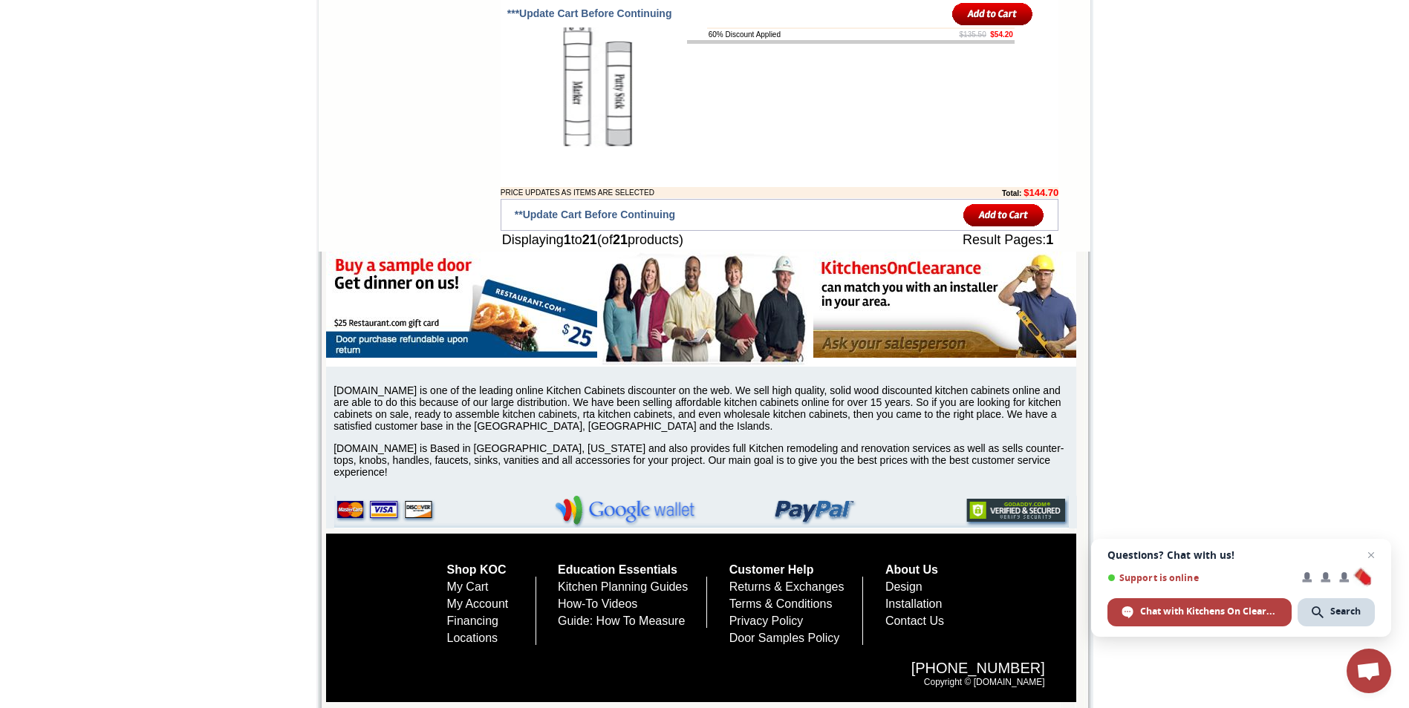
scroll to position [2822, 0]
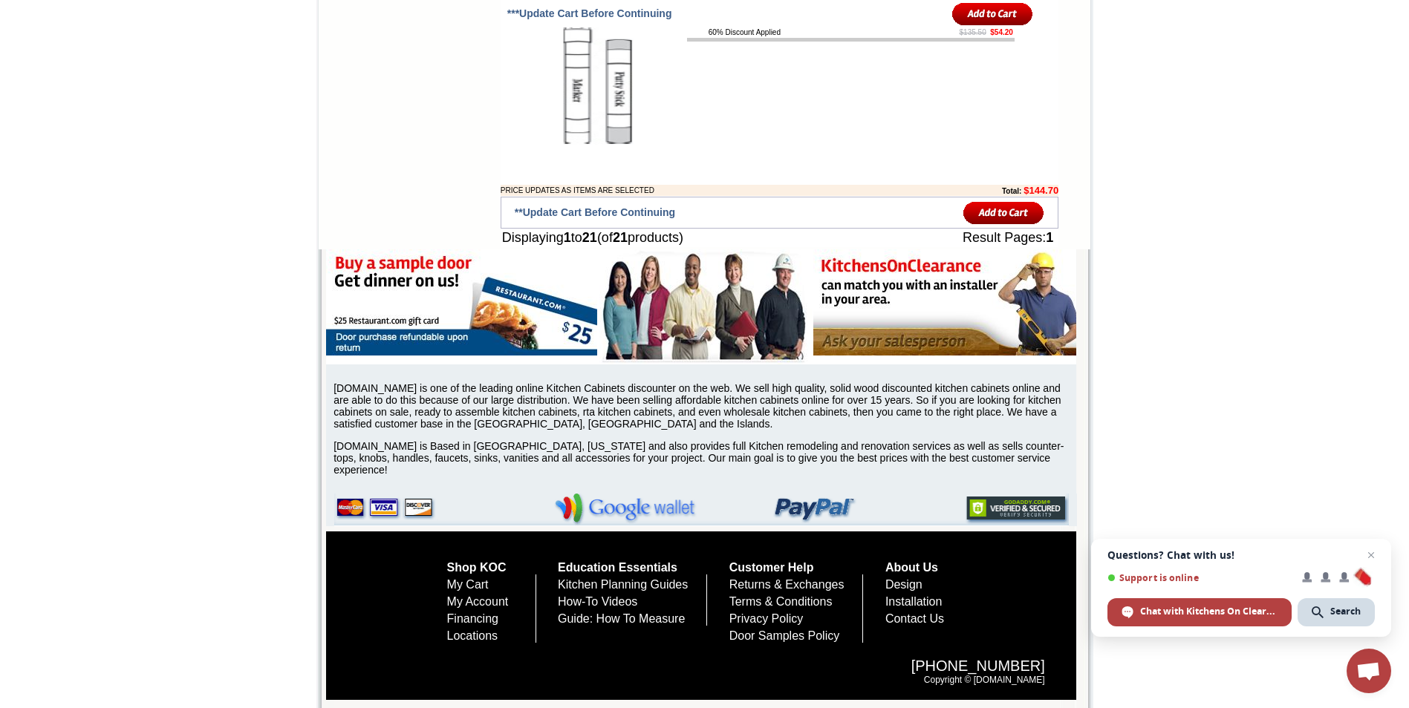
type input "1"
checkbox input "true"
click at [970, 225] on input "image" at bounding box center [1003, 212] width 81 height 25
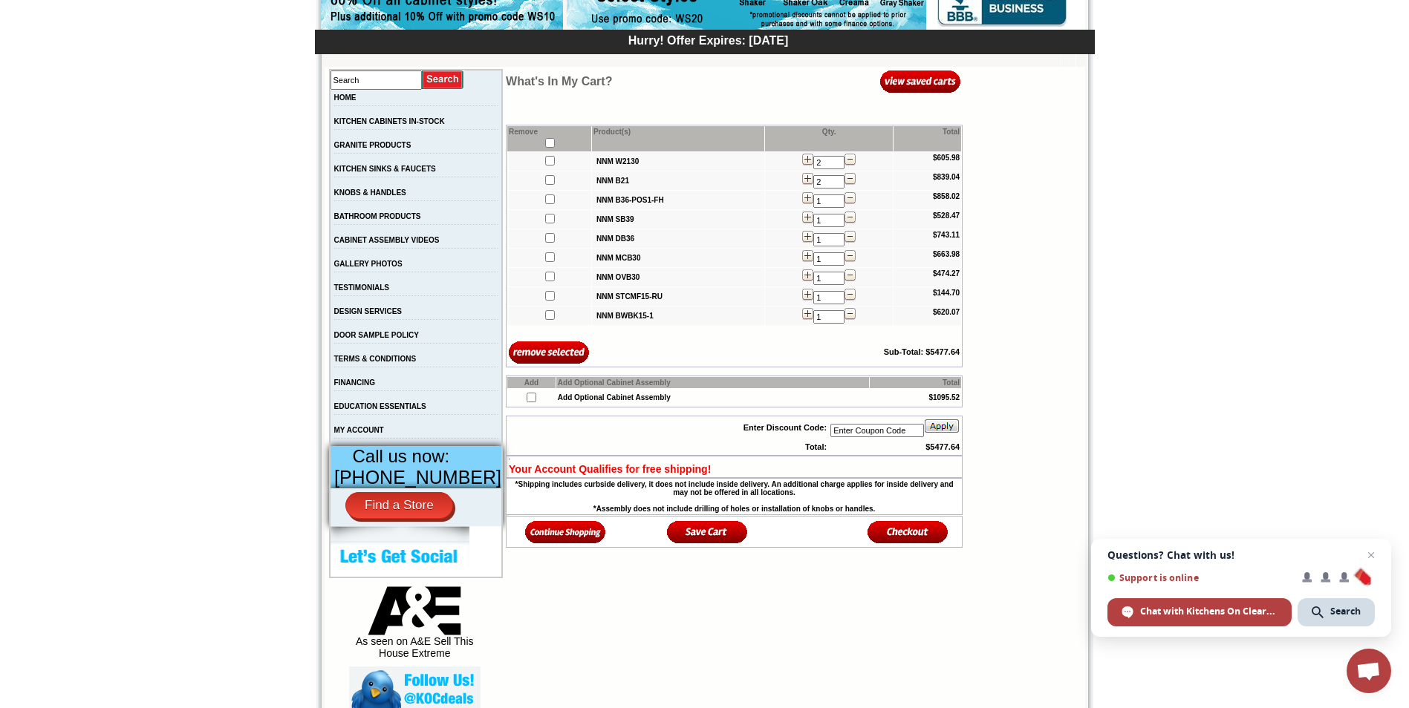
scroll to position [223, 0]
